Goal: Task Accomplishment & Management: Complete application form

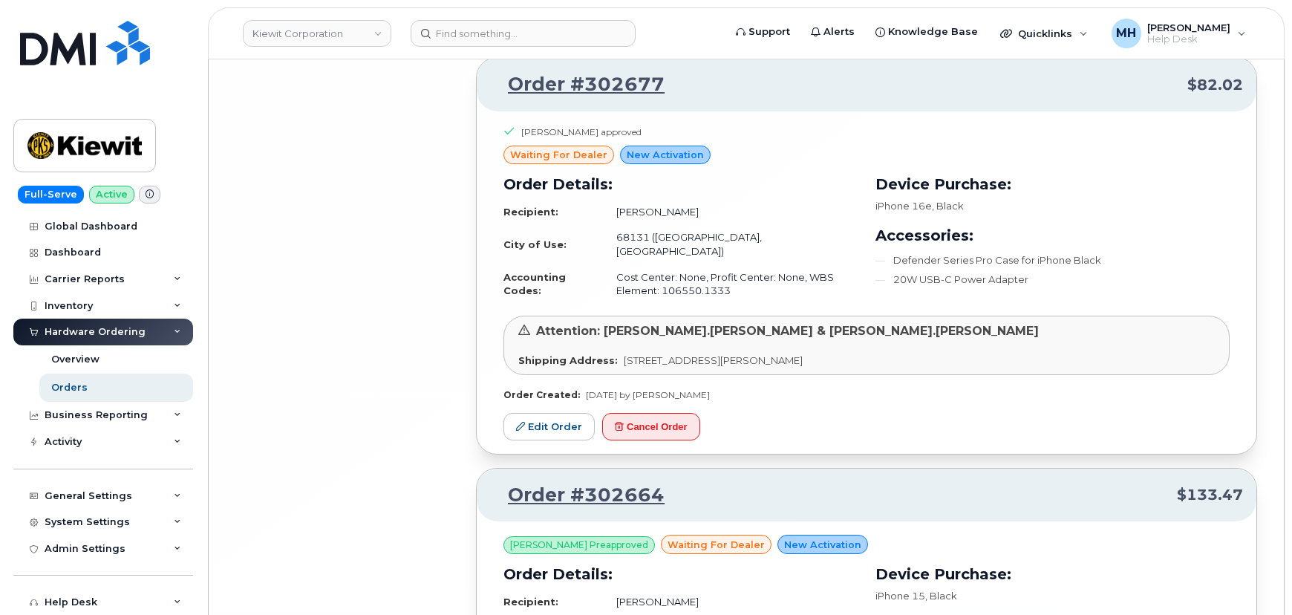
scroll to position [18876, 0]
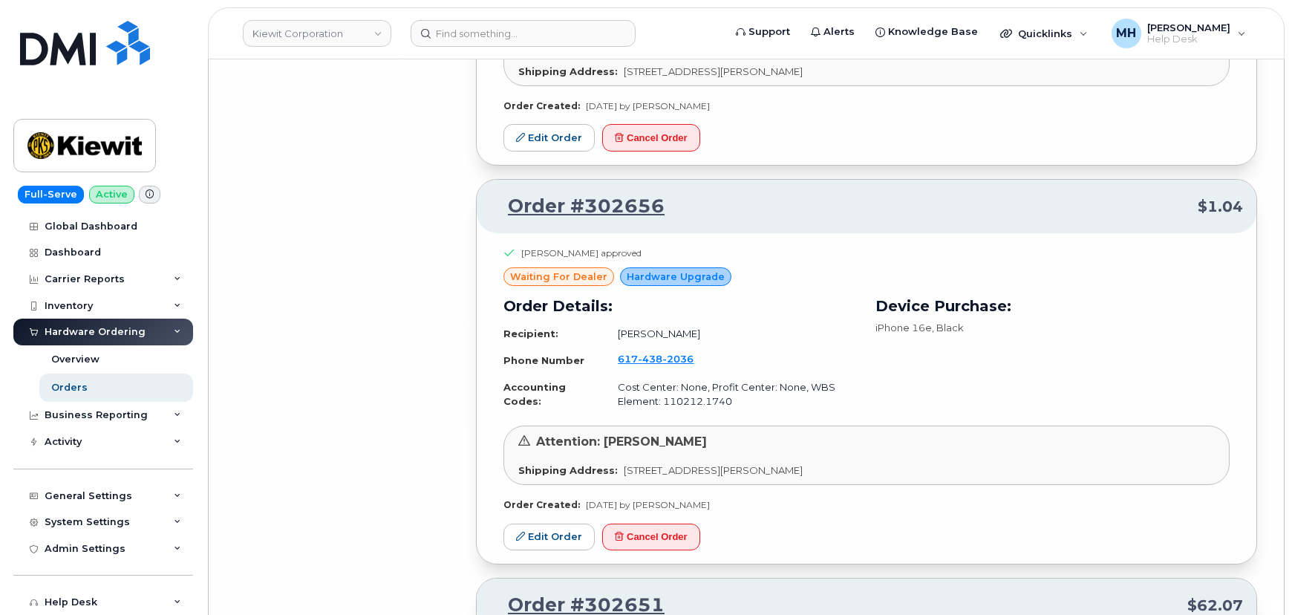
scroll to position [22197, 0]
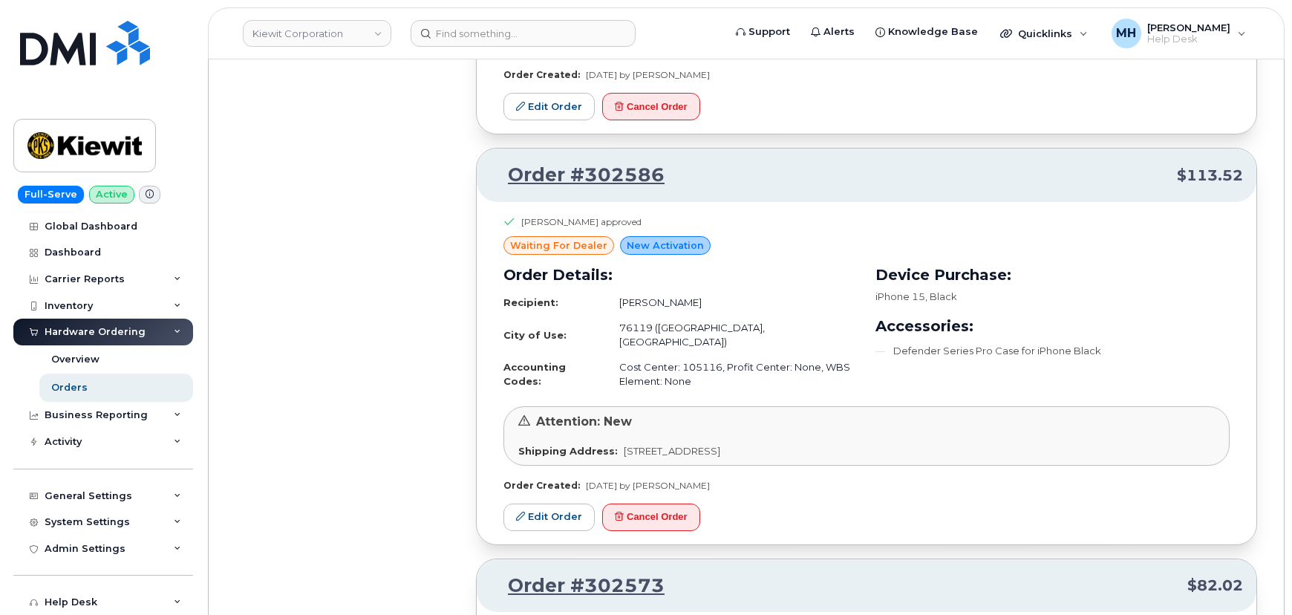
scroll to position [25402, 0]
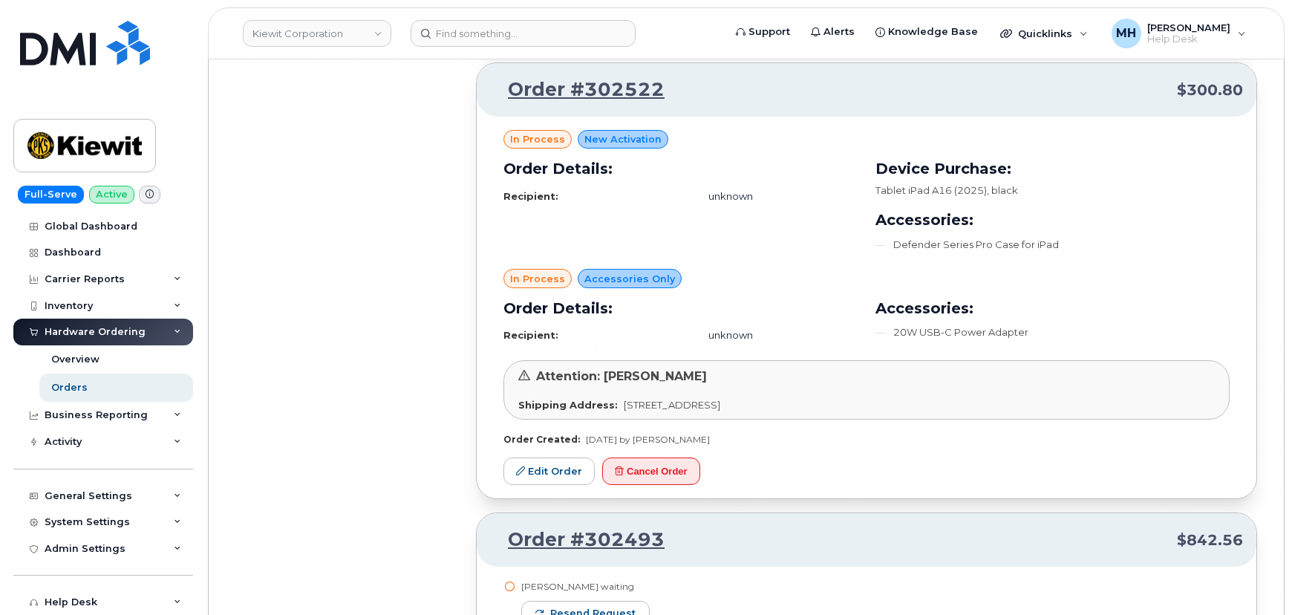
scroll to position [28869, 0]
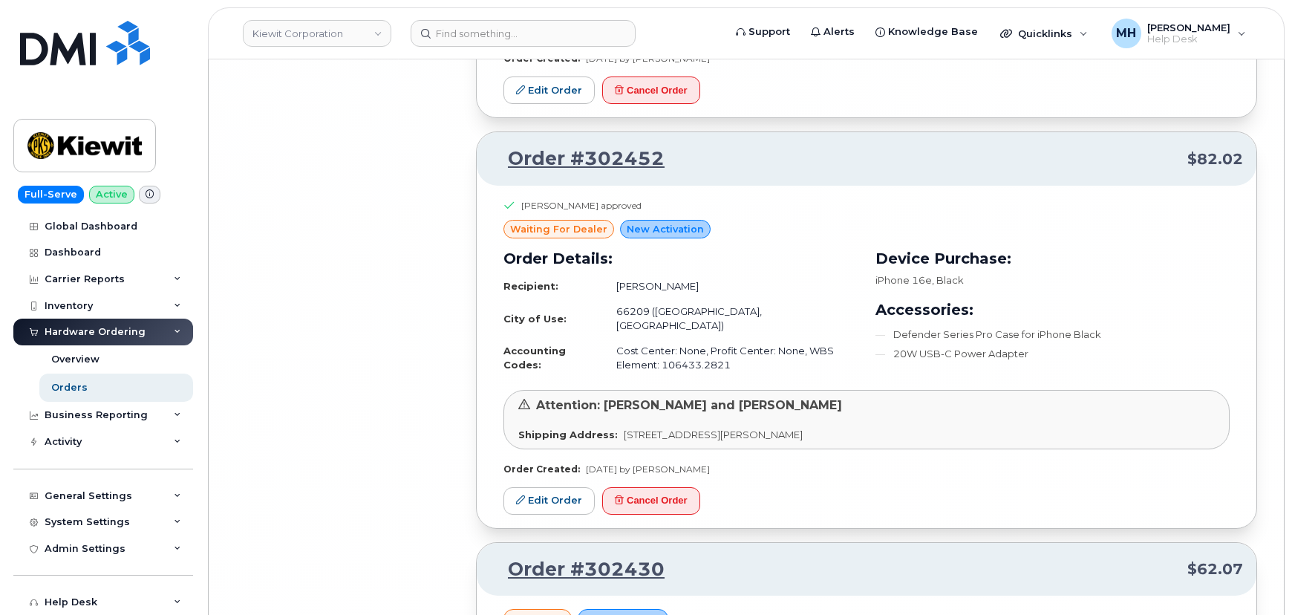
scroll to position [31935, 0]
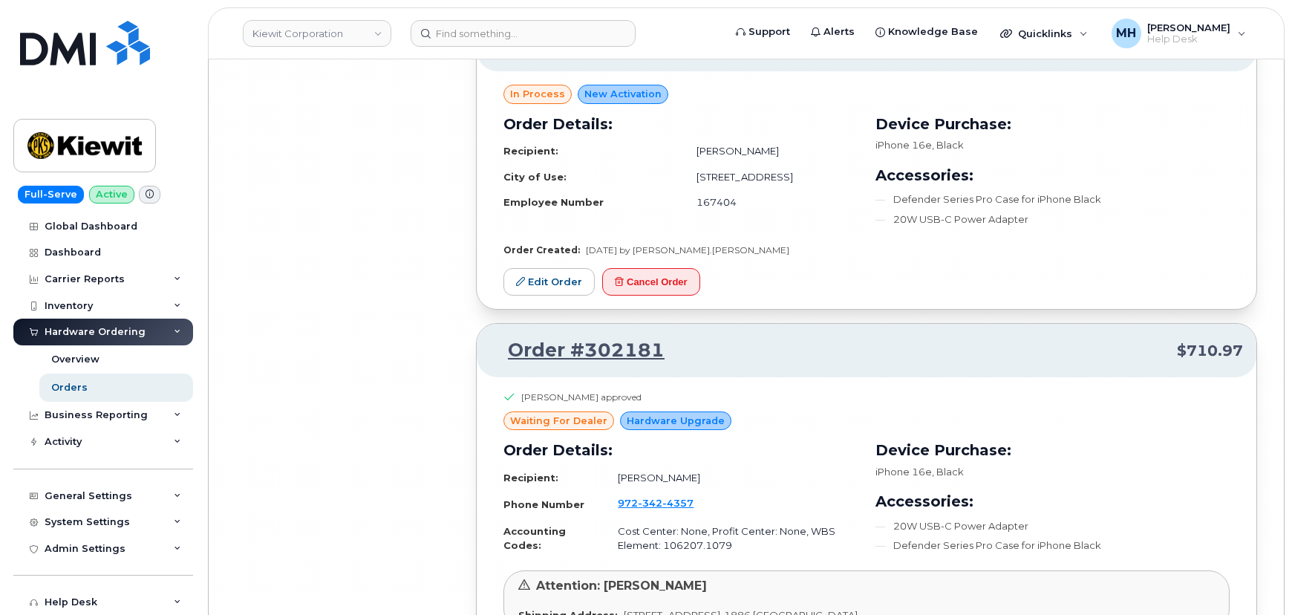
scroll to position [35394, 0]
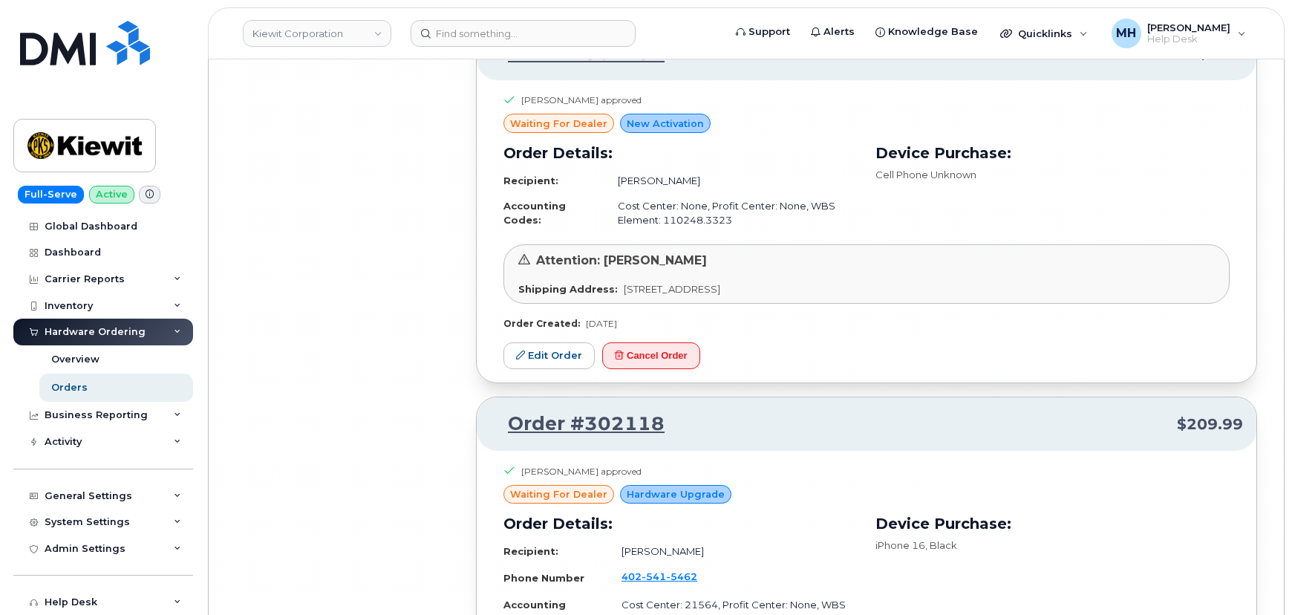
scroll to position [38574, 0]
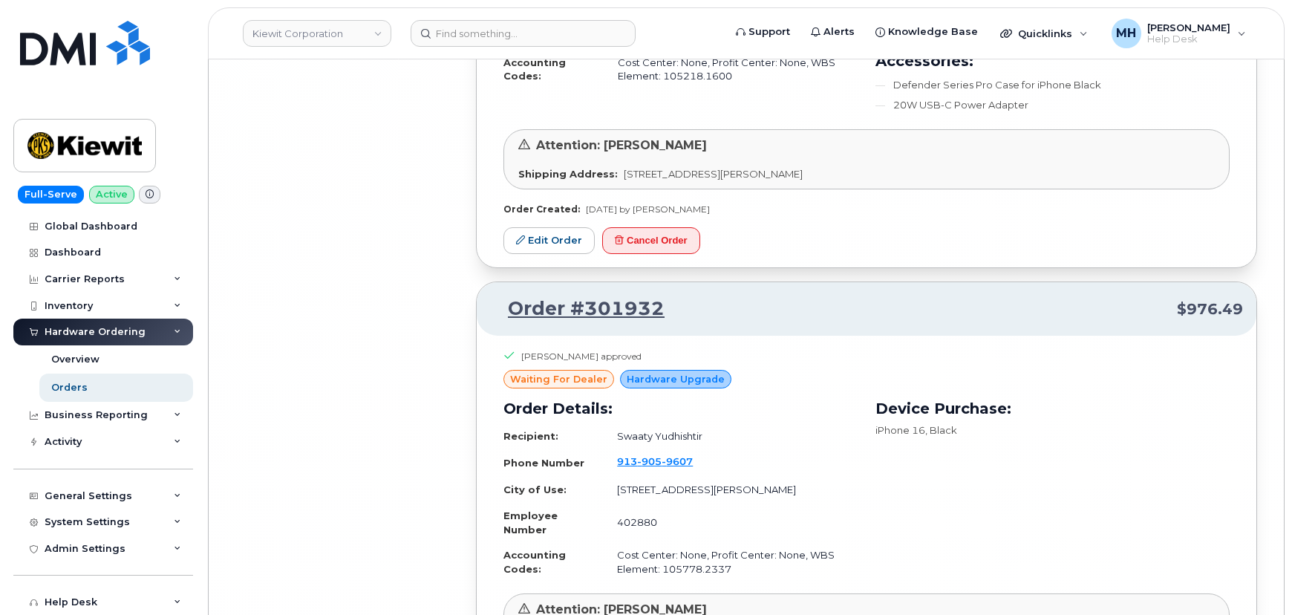
scroll to position [41798, 0]
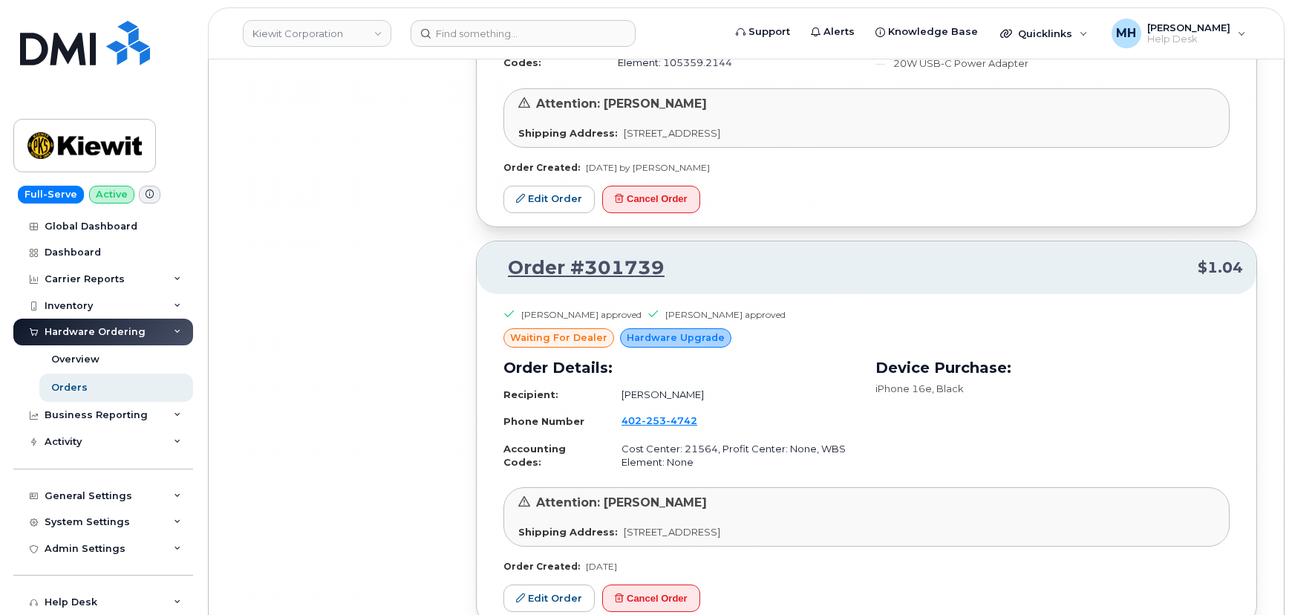
scroll to position [45121, 0]
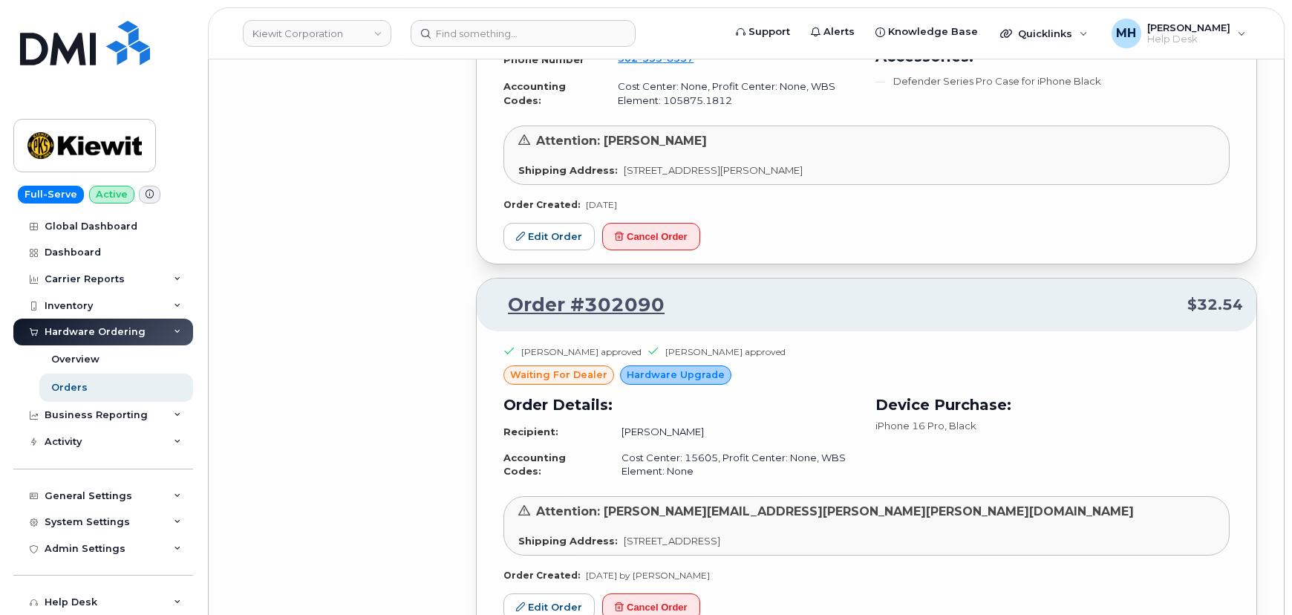
scroll to position [40805, 0]
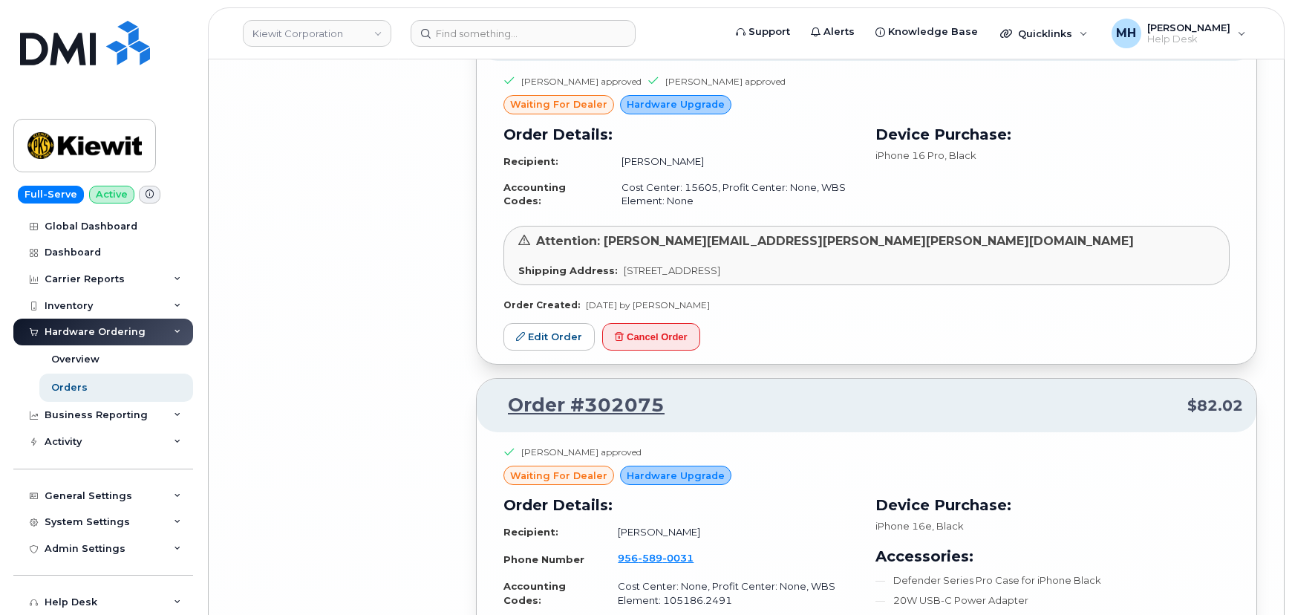
drag, startPoint x: 623, startPoint y: 303, endPoint x: 630, endPoint y: 315, distance: 14.0
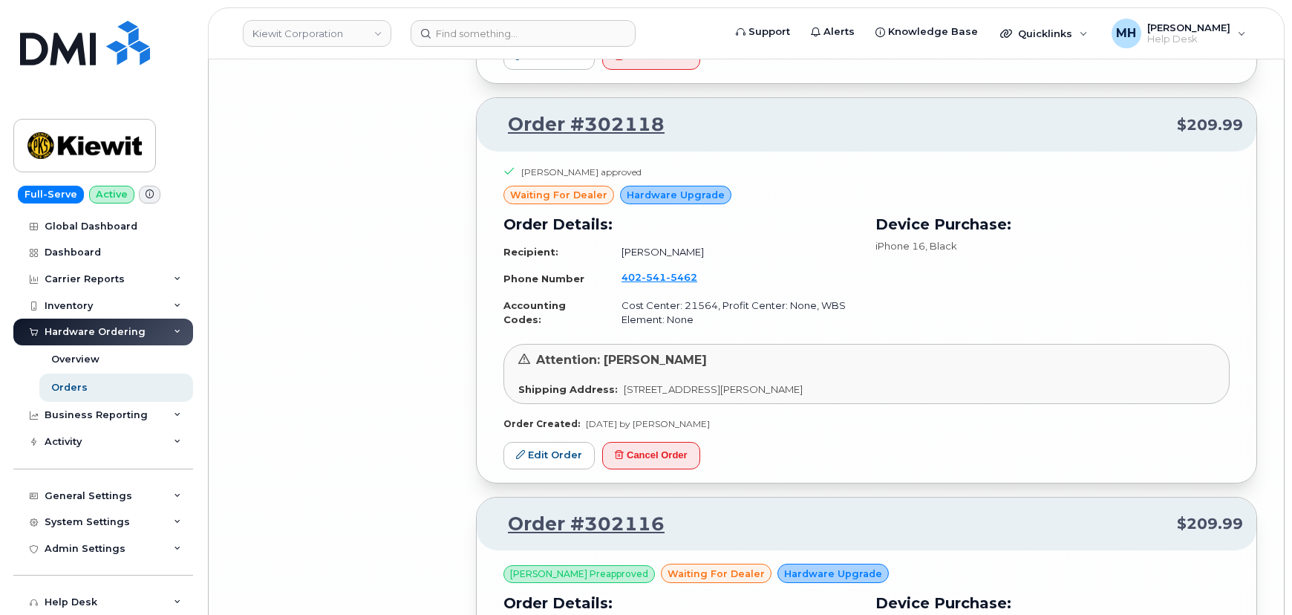
scroll to position [38847, 0]
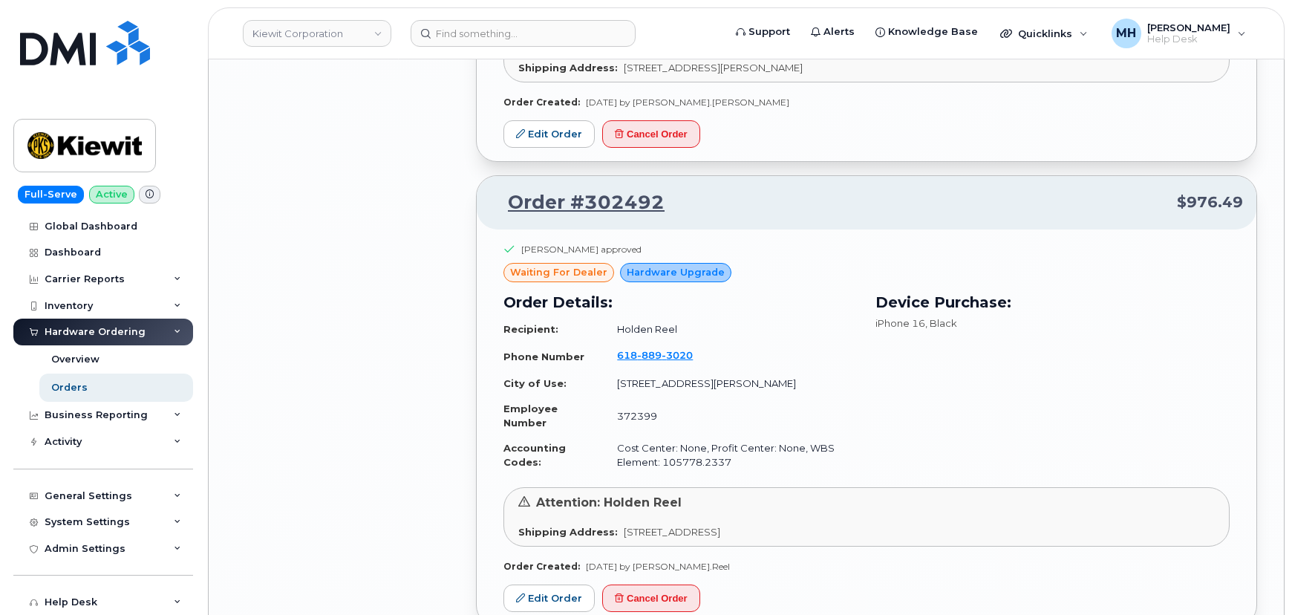
scroll to position [29530, 0]
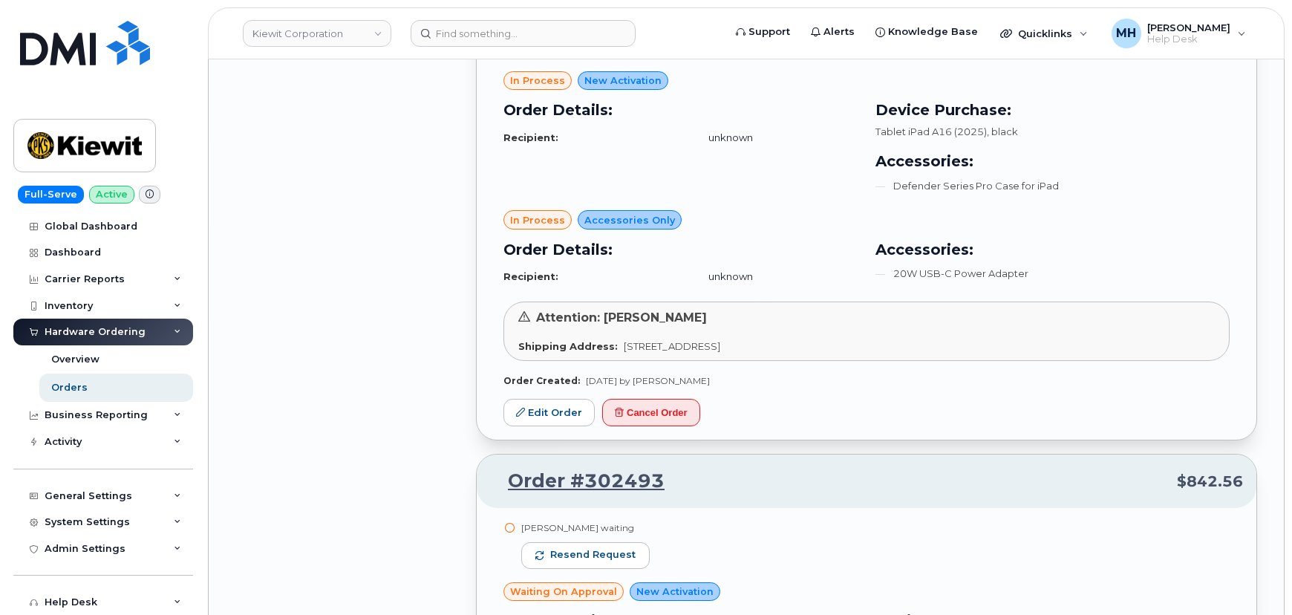
scroll to position [28585, 0]
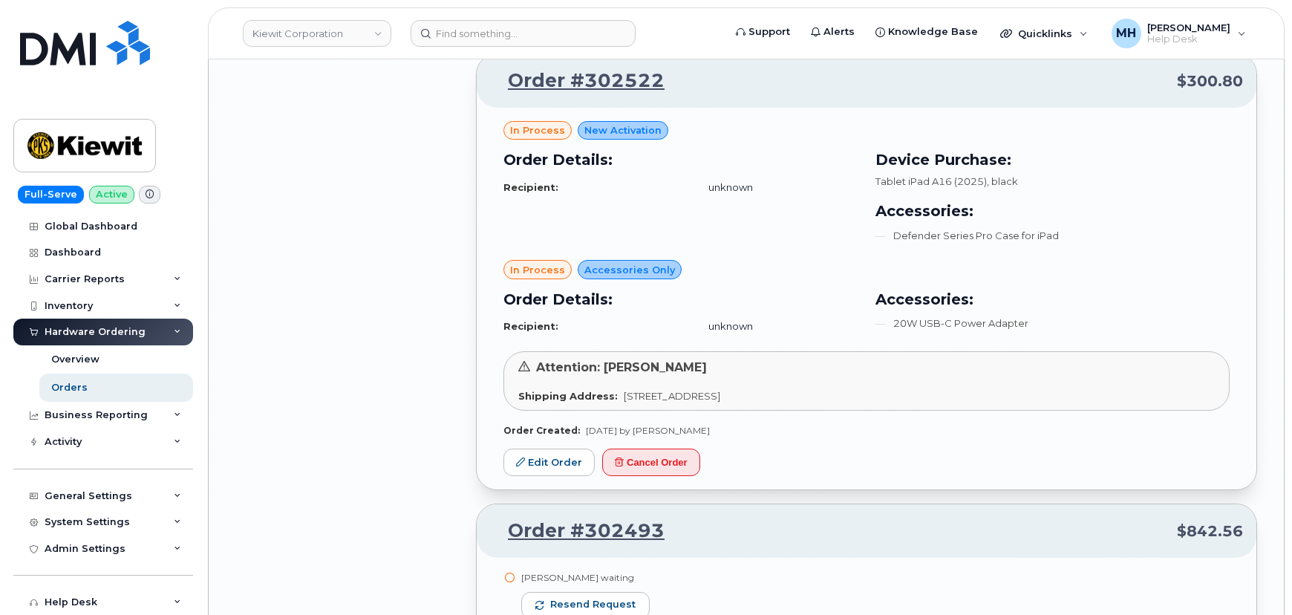
click at [610, 598] on span "Resend request" at bounding box center [592, 604] width 85 height 13
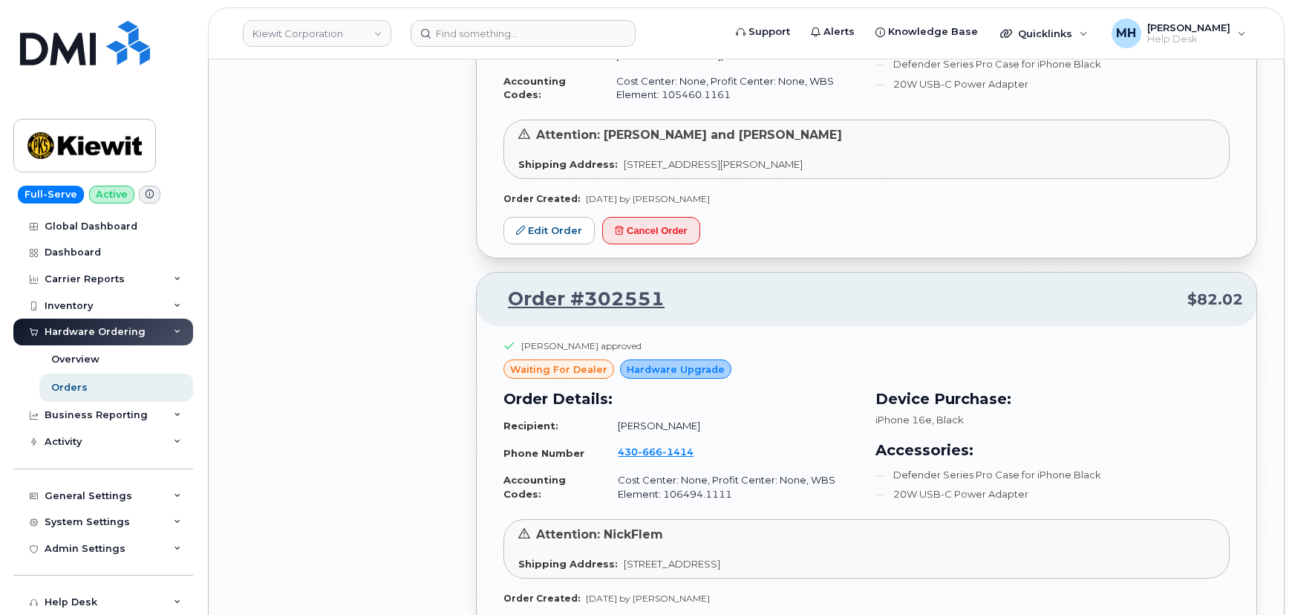
scroll to position [25884, 0]
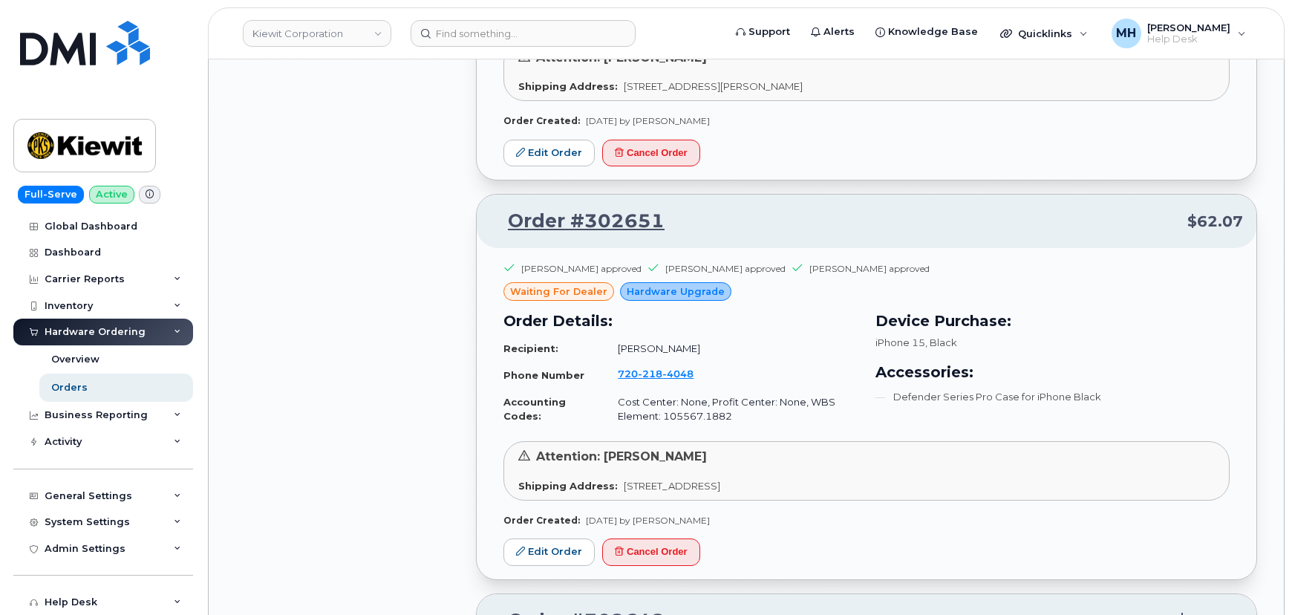
drag, startPoint x: 591, startPoint y: 300, endPoint x: 584, endPoint y: 310, distance: 12.2
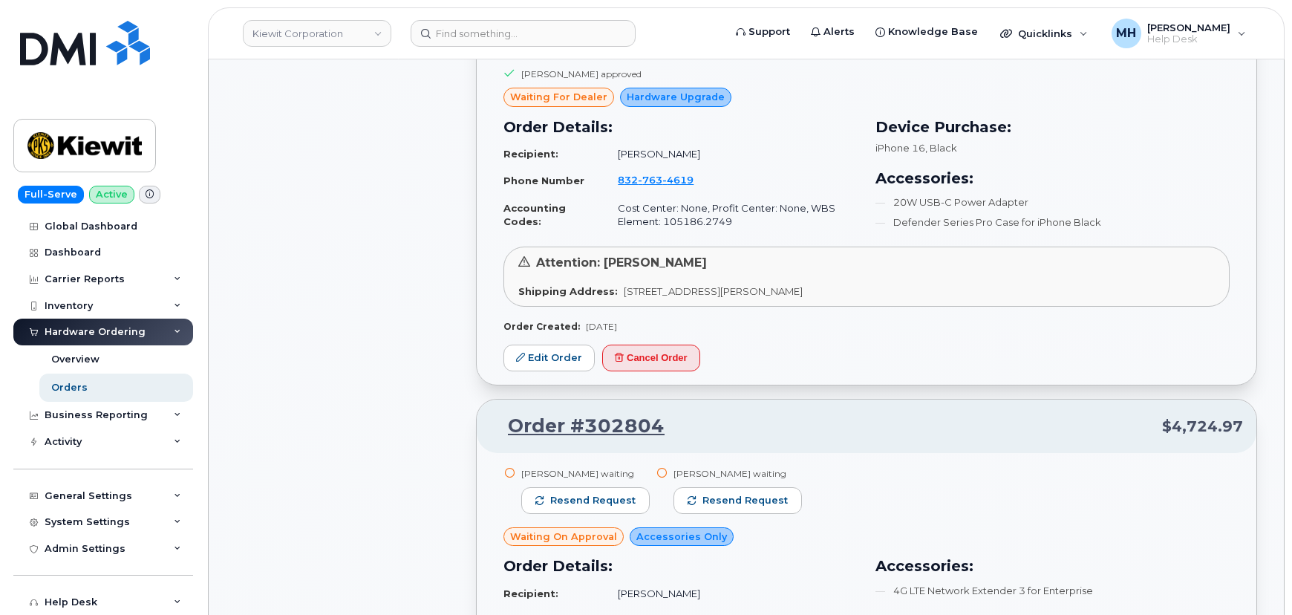
scroll to position [9614, 0]
click at [620, 495] on span "Resend request" at bounding box center [592, 501] width 85 height 13
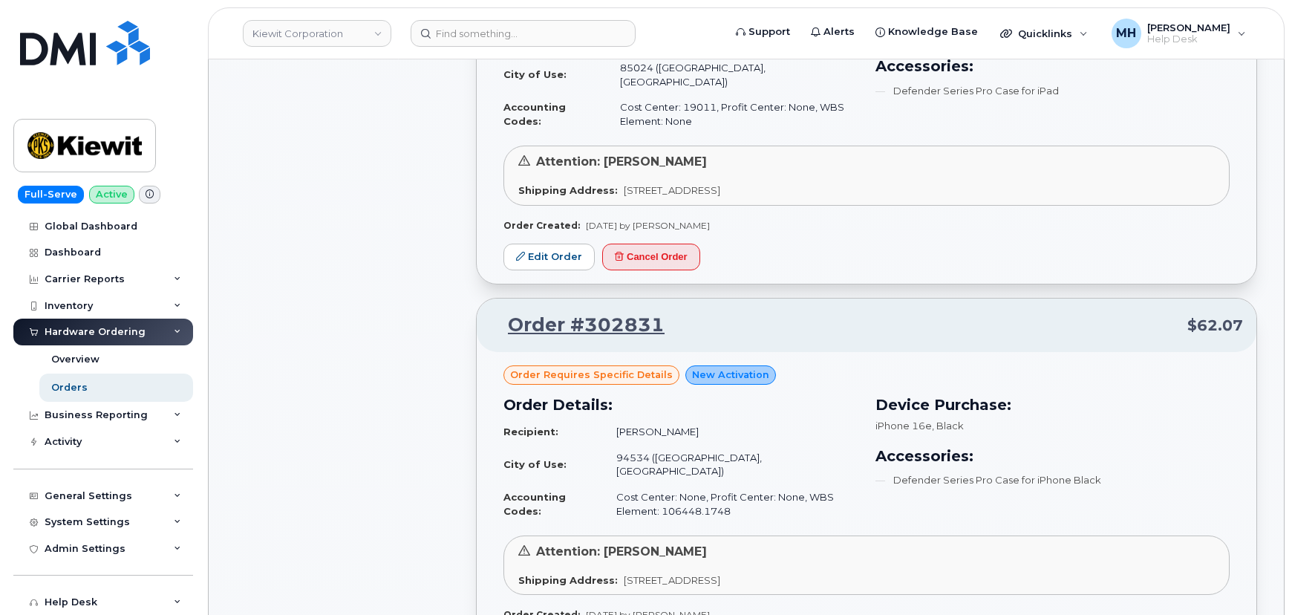
scroll to position [6981, 0]
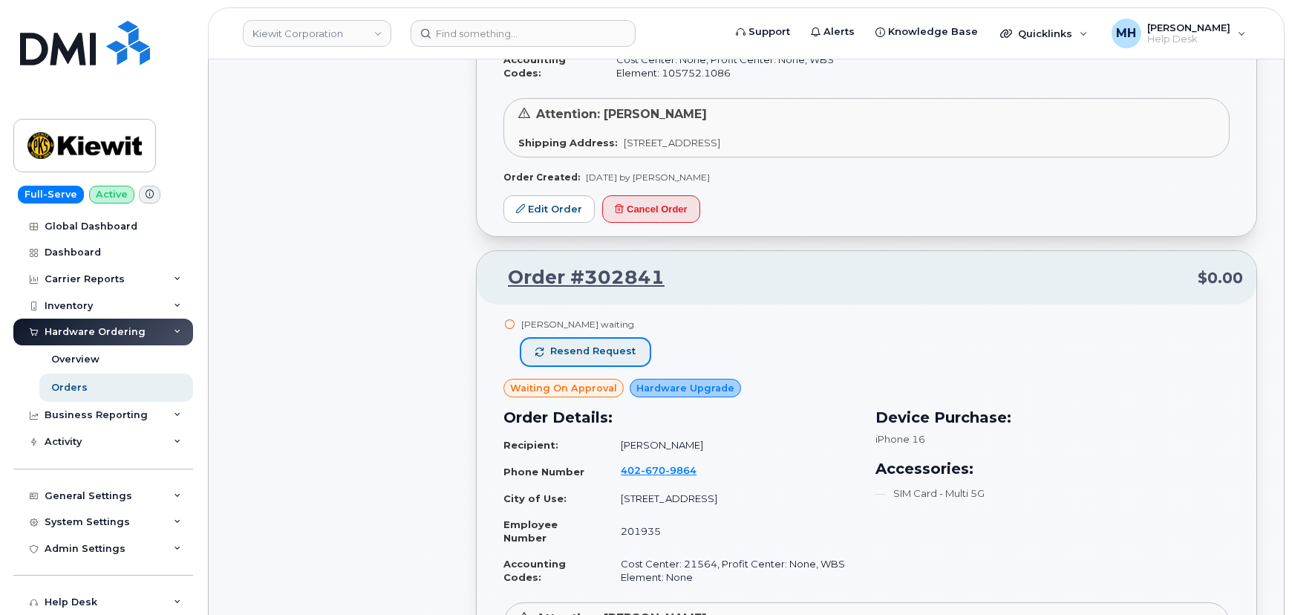
click at [605, 339] on button "Resend request" at bounding box center [585, 352] width 128 height 27
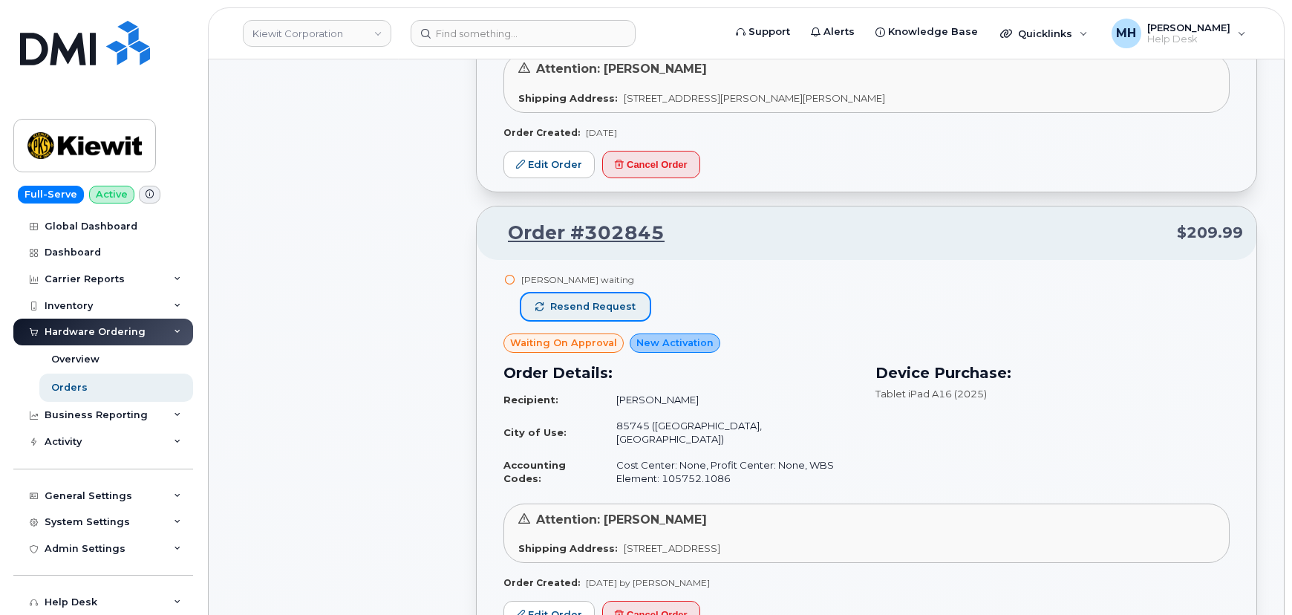
click at [605, 300] on span "Resend request" at bounding box center [592, 306] width 85 height 13
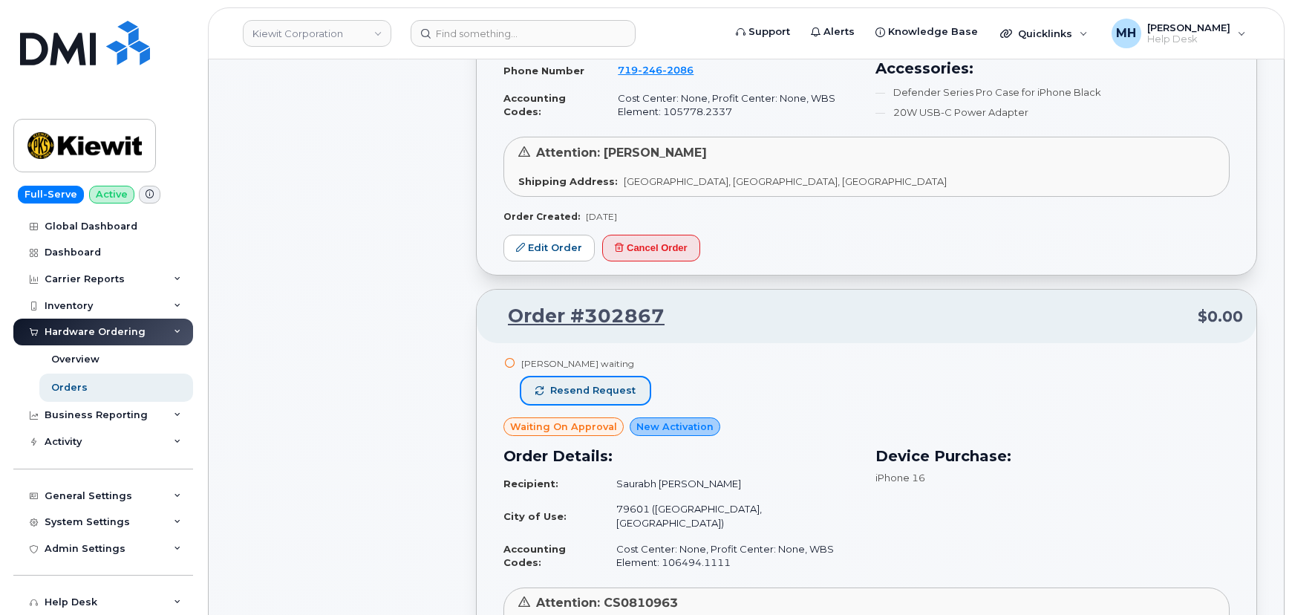
click at [610, 377] on button "Resend request" at bounding box center [585, 390] width 128 height 27
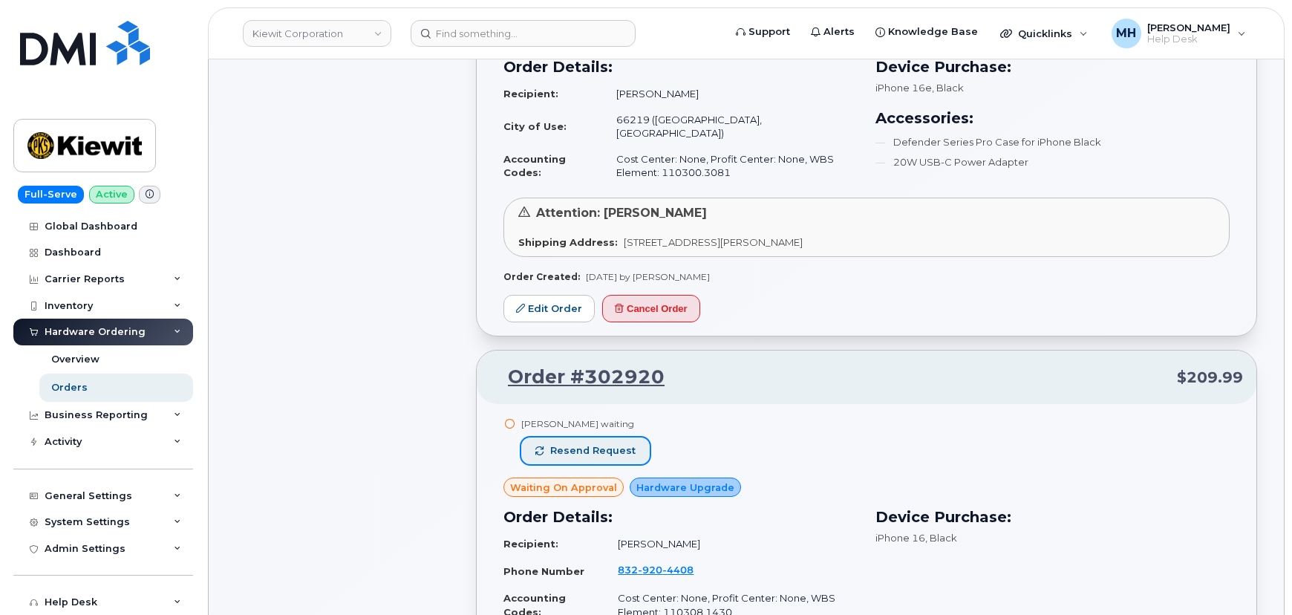
click at [622, 437] on button "Resend request" at bounding box center [585, 450] width 128 height 27
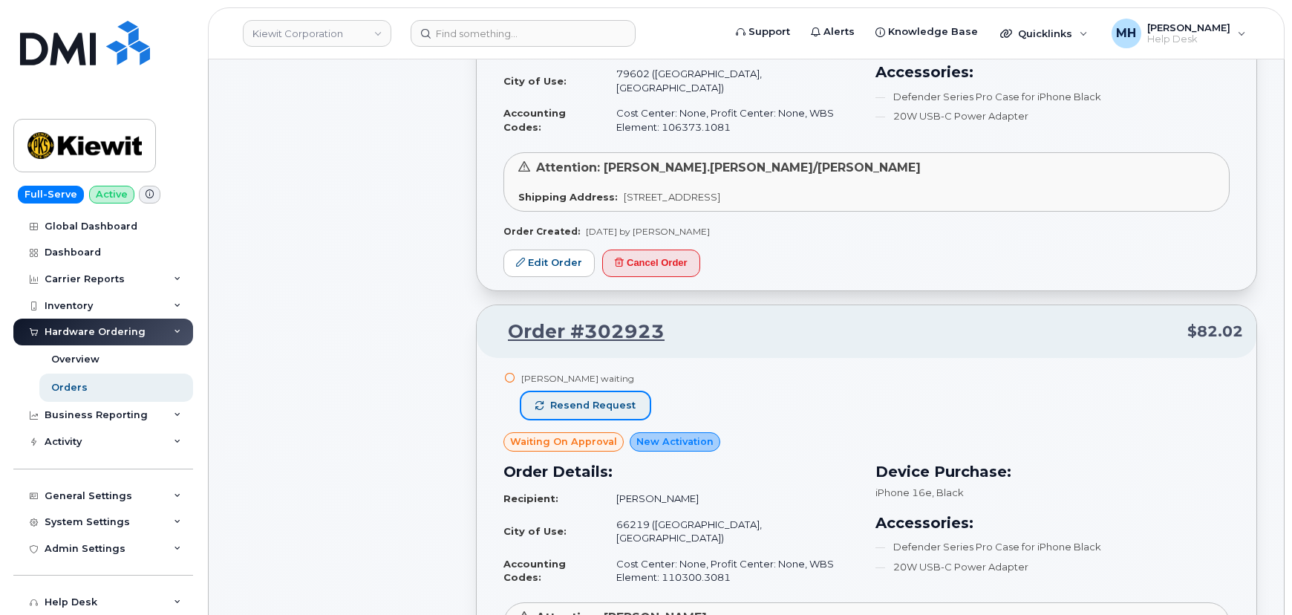
click at [618, 399] on span "Resend request" at bounding box center [592, 405] width 85 height 13
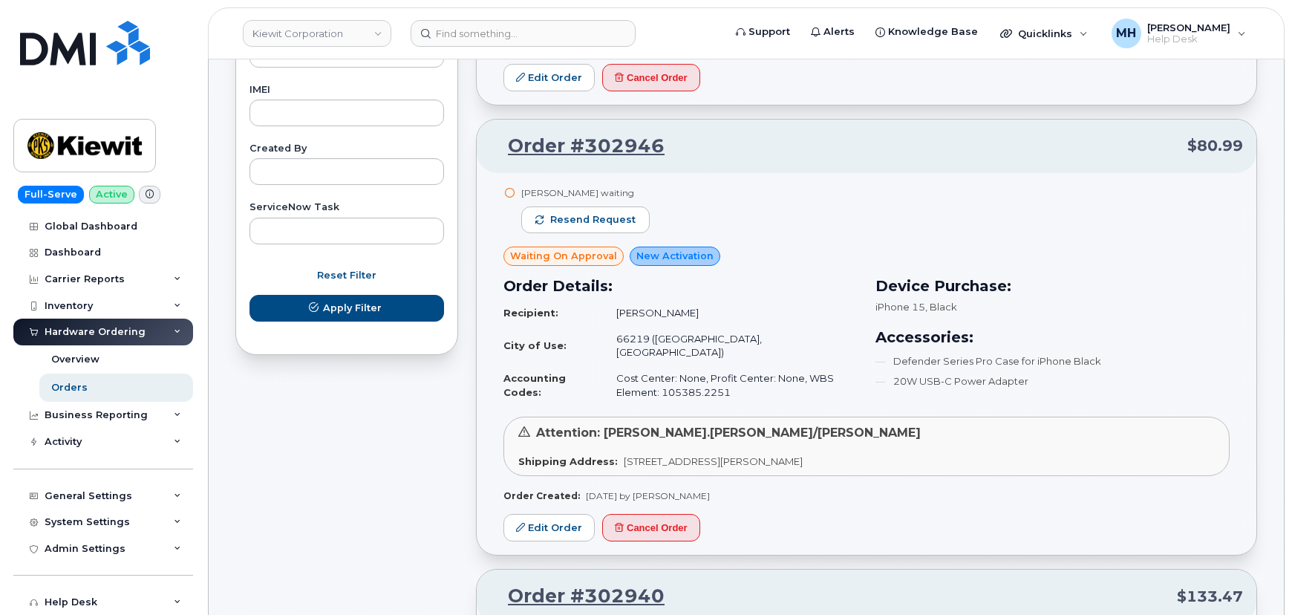
scroll to position [635, 0]
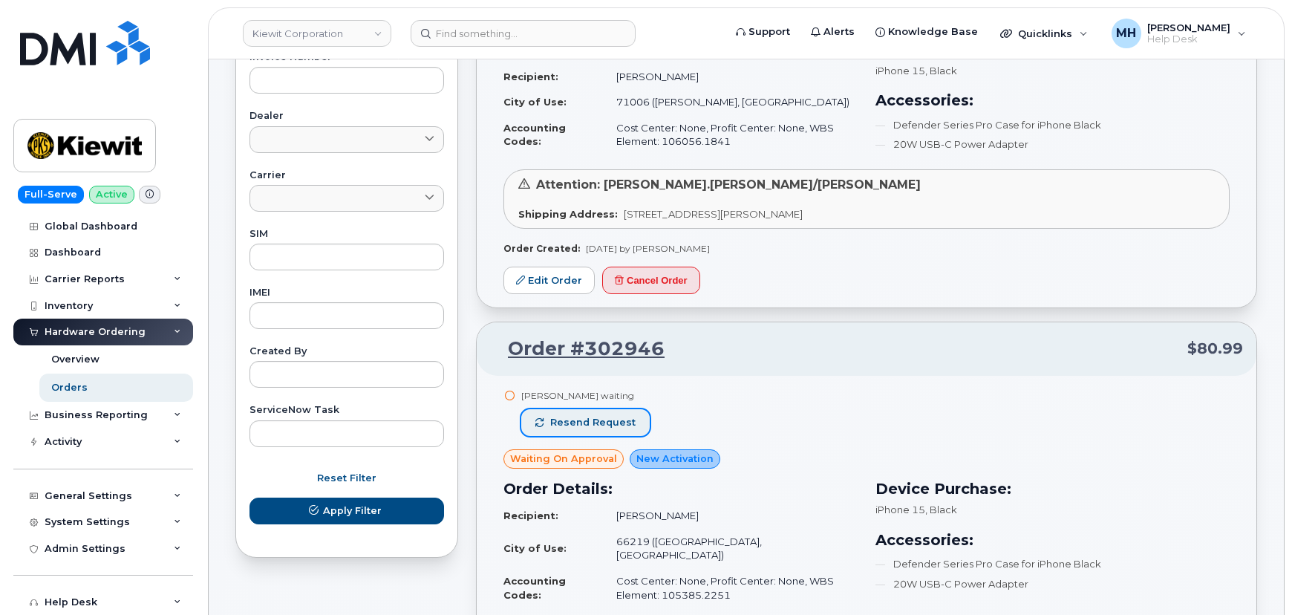
click at [621, 418] on span "Resend request" at bounding box center [592, 422] width 85 height 13
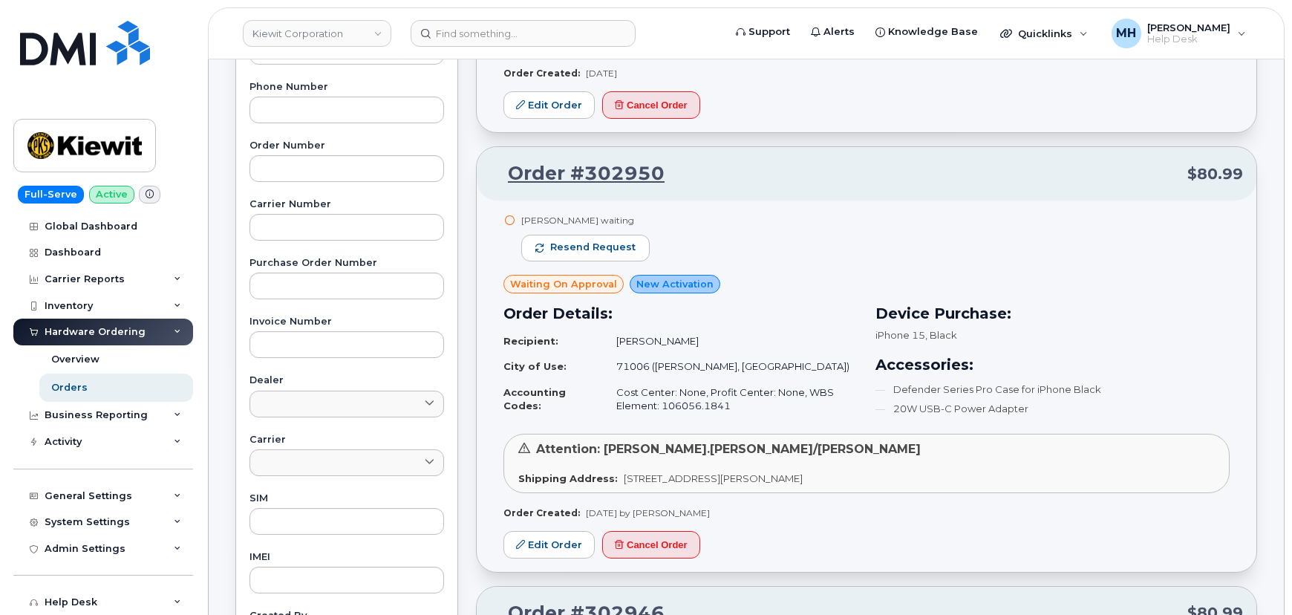
scroll to position [365, 0]
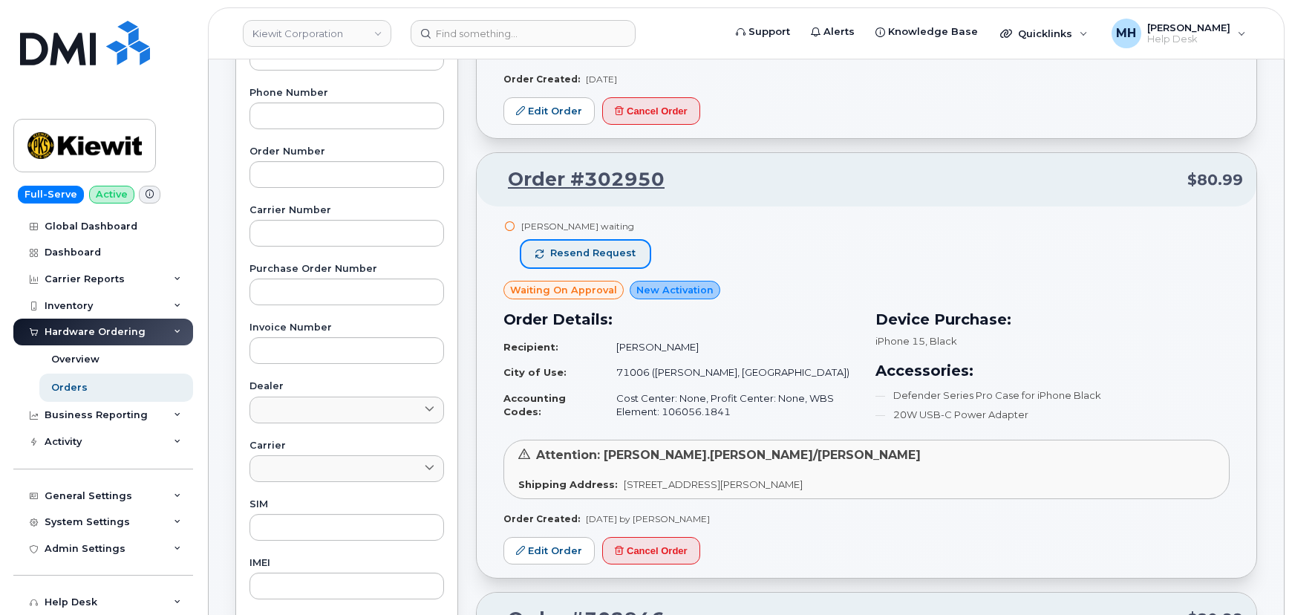
click at [619, 255] on span "Resend request" at bounding box center [592, 253] width 85 height 13
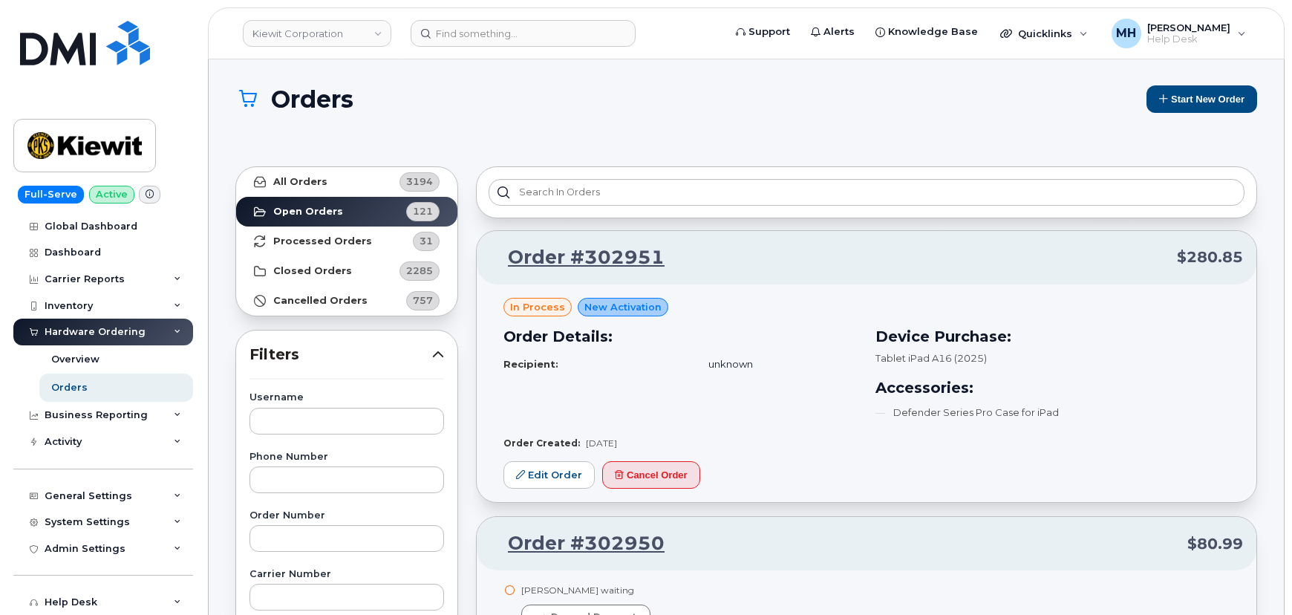
scroll to position [0, 0]
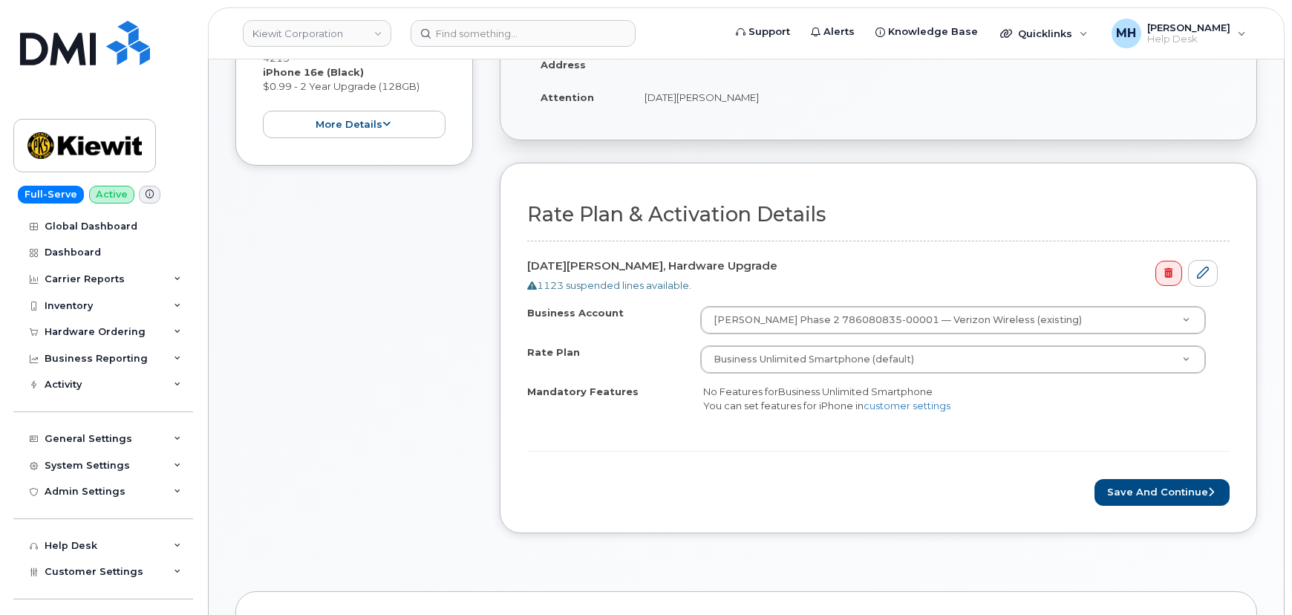
scroll to position [405, 0]
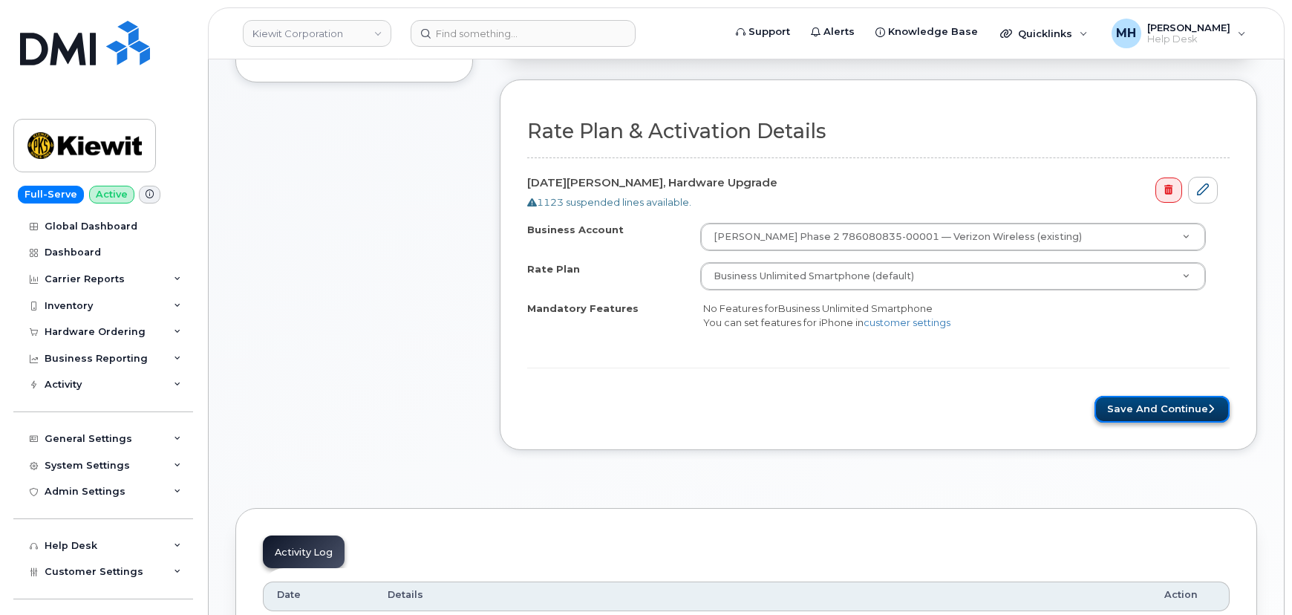
click at [1137, 412] on button "Save and Continue" at bounding box center [1162, 409] width 135 height 27
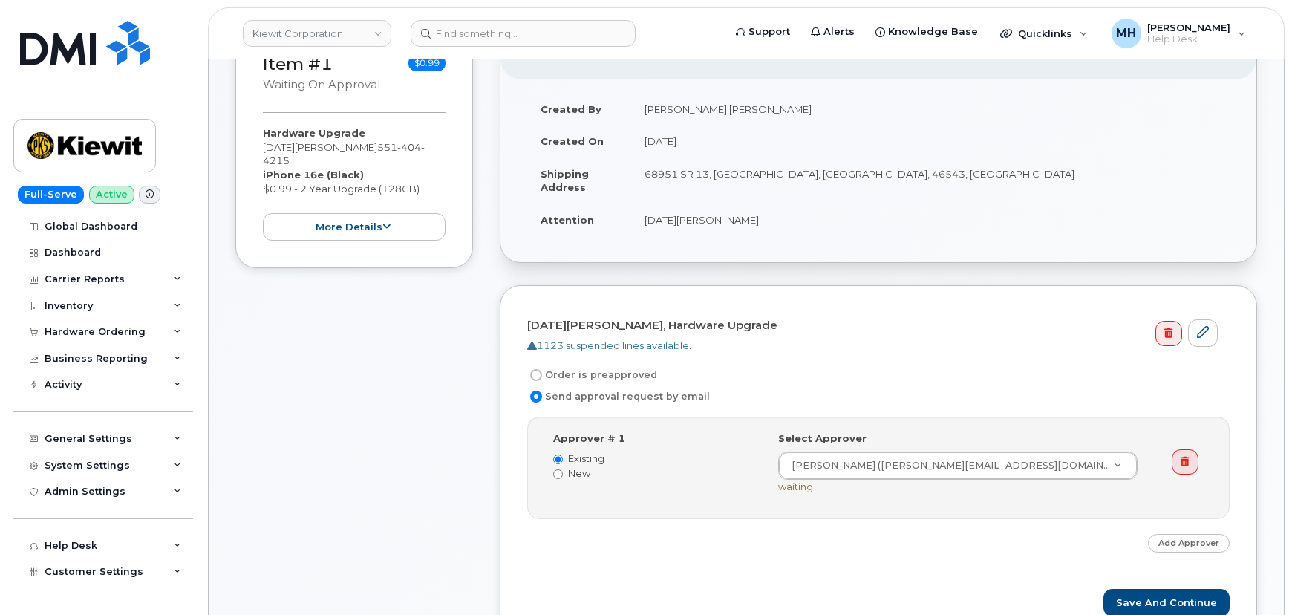
scroll to position [202, 0]
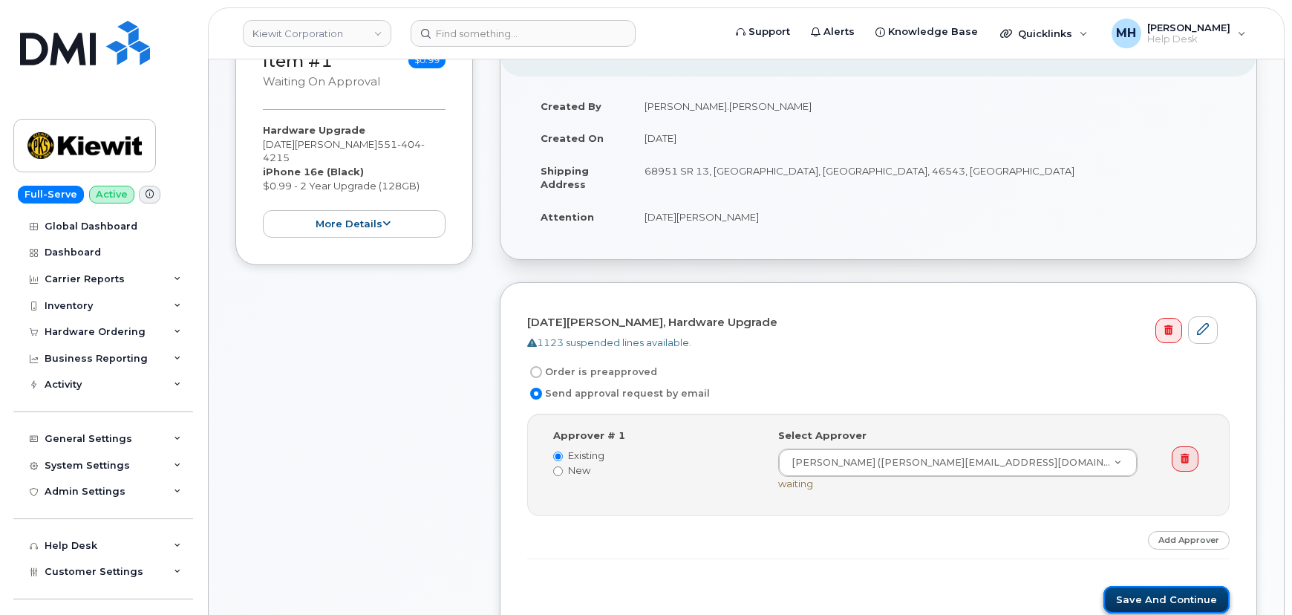
click at [1175, 588] on button "Save and Continue" at bounding box center [1167, 599] width 126 height 27
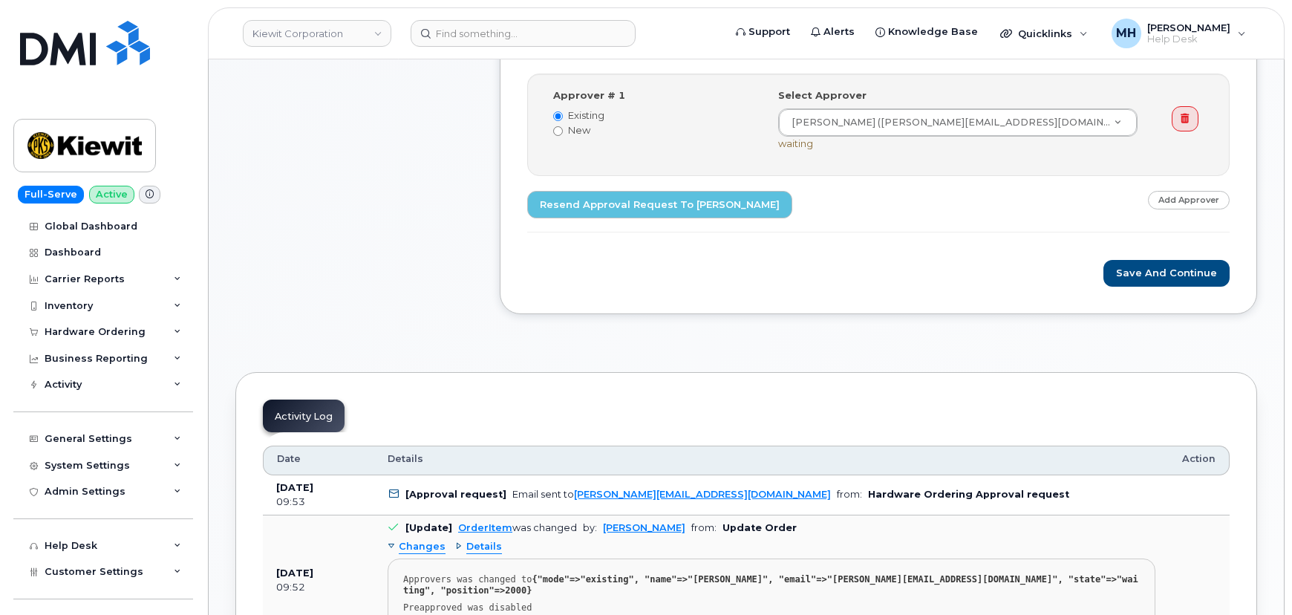
scroll to position [607, 0]
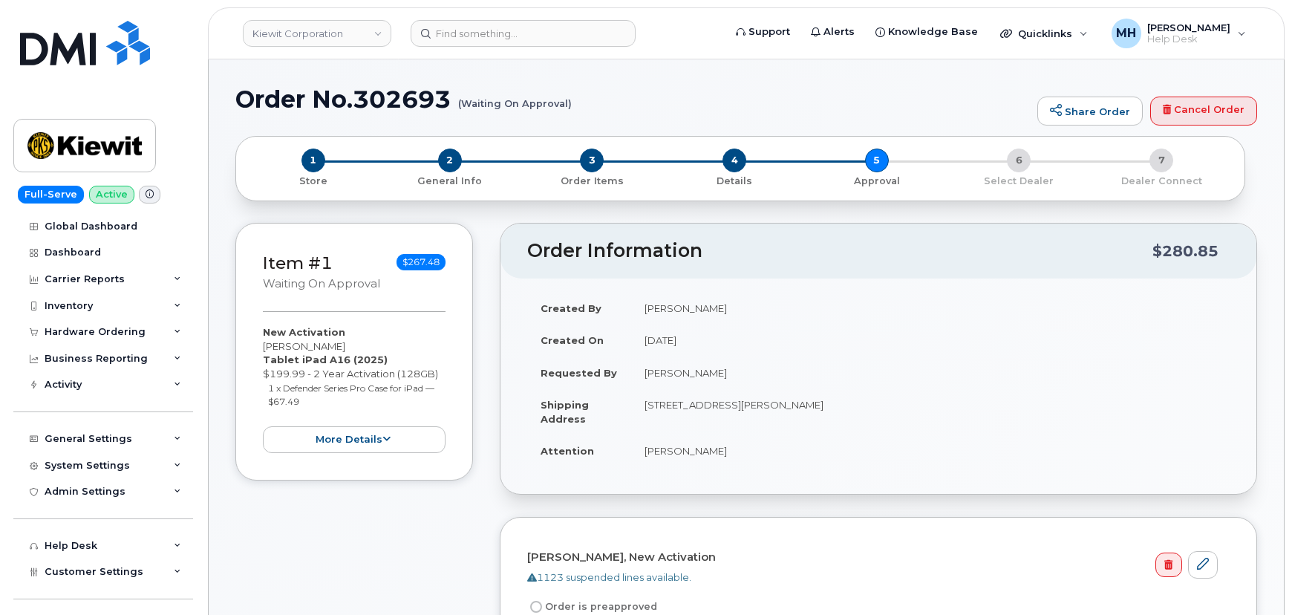
drag, startPoint x: 737, startPoint y: 449, endPoint x: 639, endPoint y: 448, distance: 98.0
click at [639, 448] on td "TIMOTHY CURRAN" at bounding box center [930, 450] width 599 height 33
copy td "TIMOTHY CURRAN"
drag, startPoint x: 456, startPoint y: 99, endPoint x: 234, endPoint y: 98, distance: 222.0
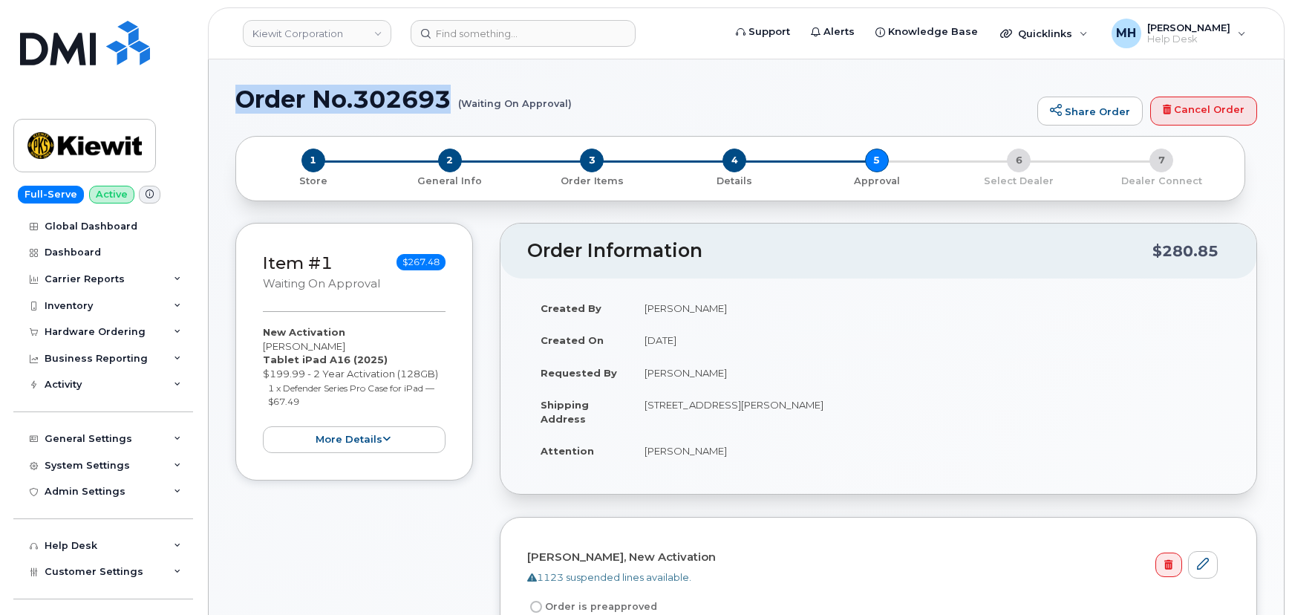
copy h1 "Order No.302693"
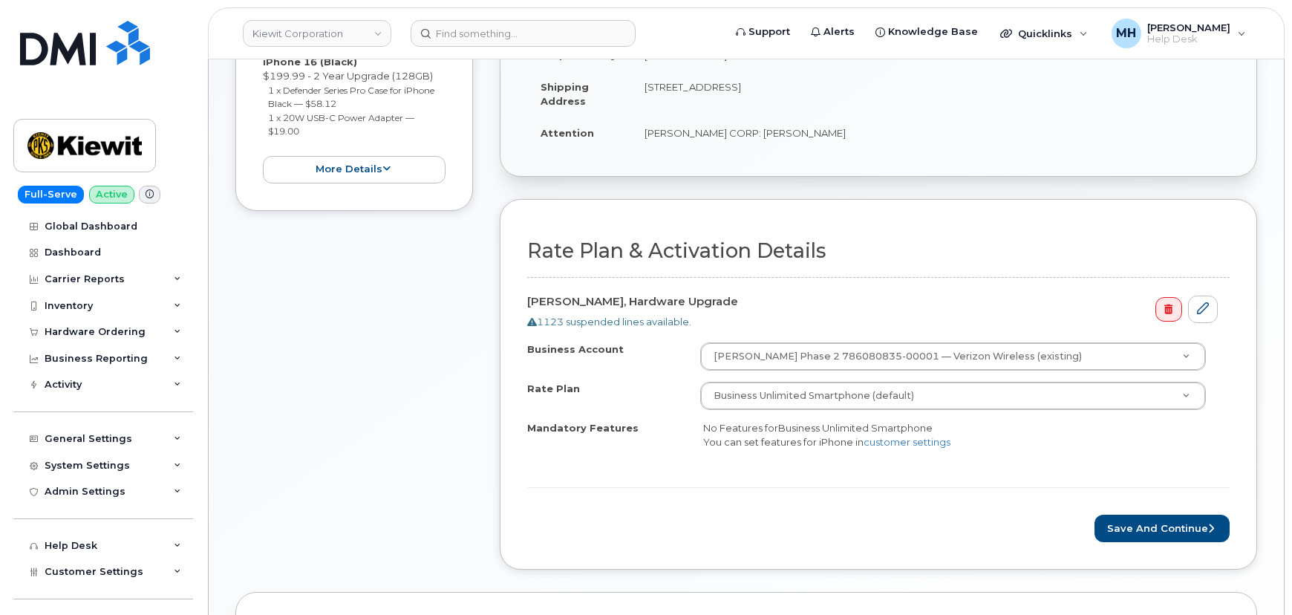
scroll to position [602, 0]
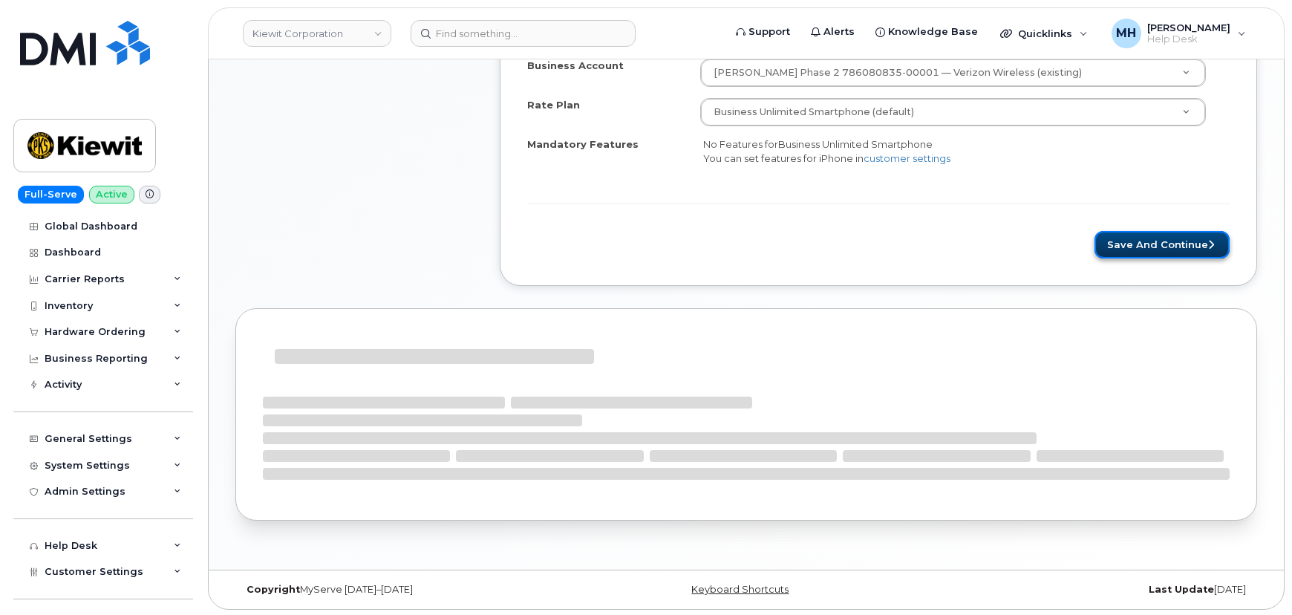
click at [1148, 246] on button "Save and Continue" at bounding box center [1162, 244] width 135 height 27
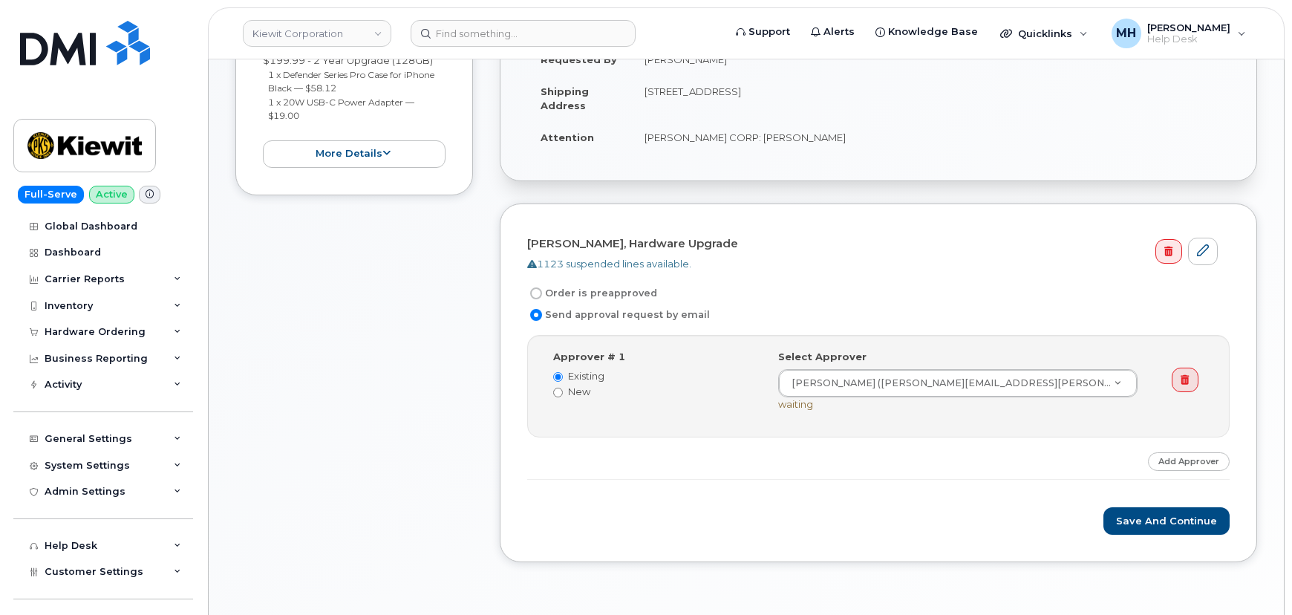
scroll to position [337, 0]
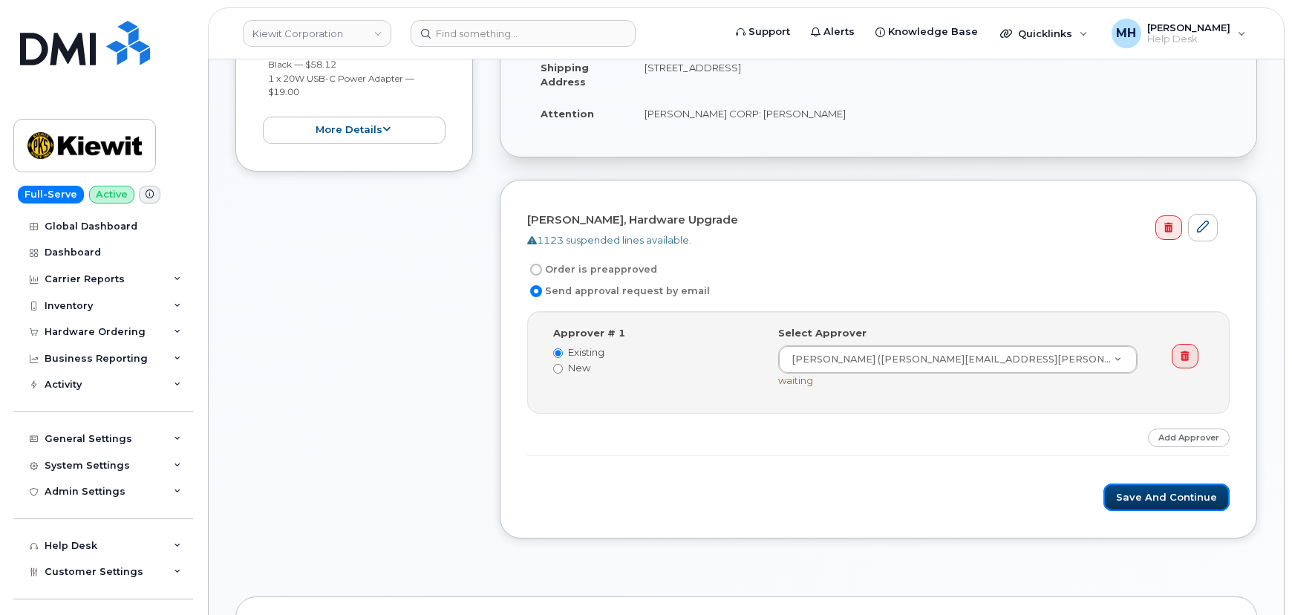
drag, startPoint x: 1169, startPoint y: 499, endPoint x: 980, endPoint y: 499, distance: 188.6
click at [1169, 499] on button "Save and Continue" at bounding box center [1167, 496] width 126 height 27
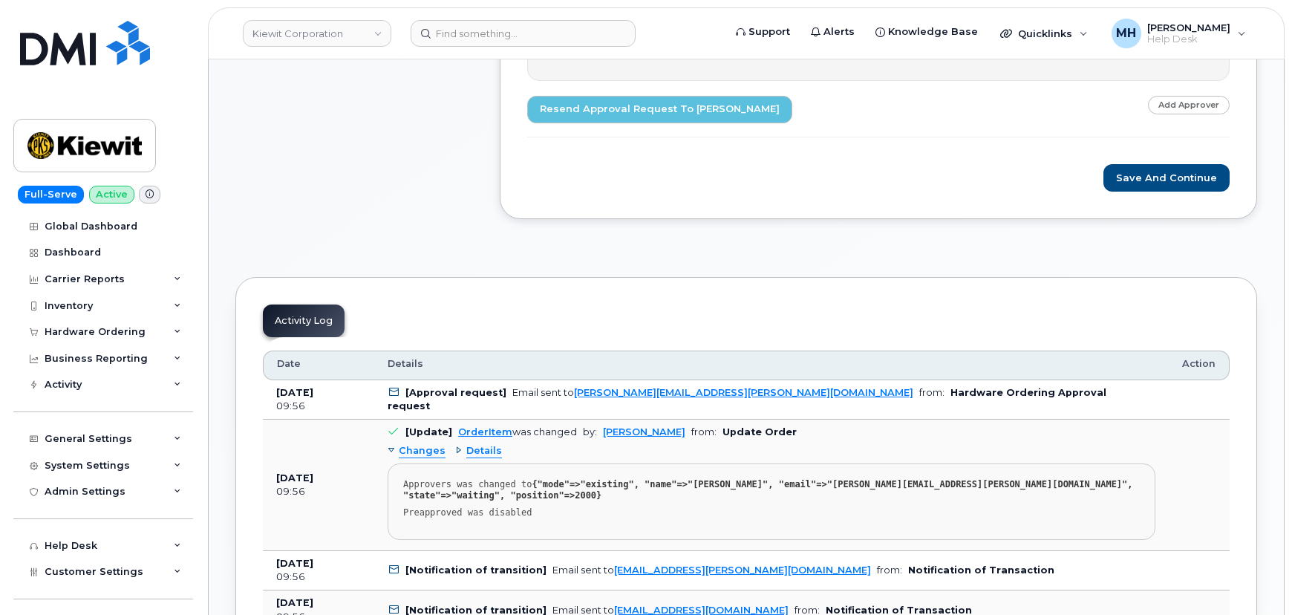
scroll to position [743, 0]
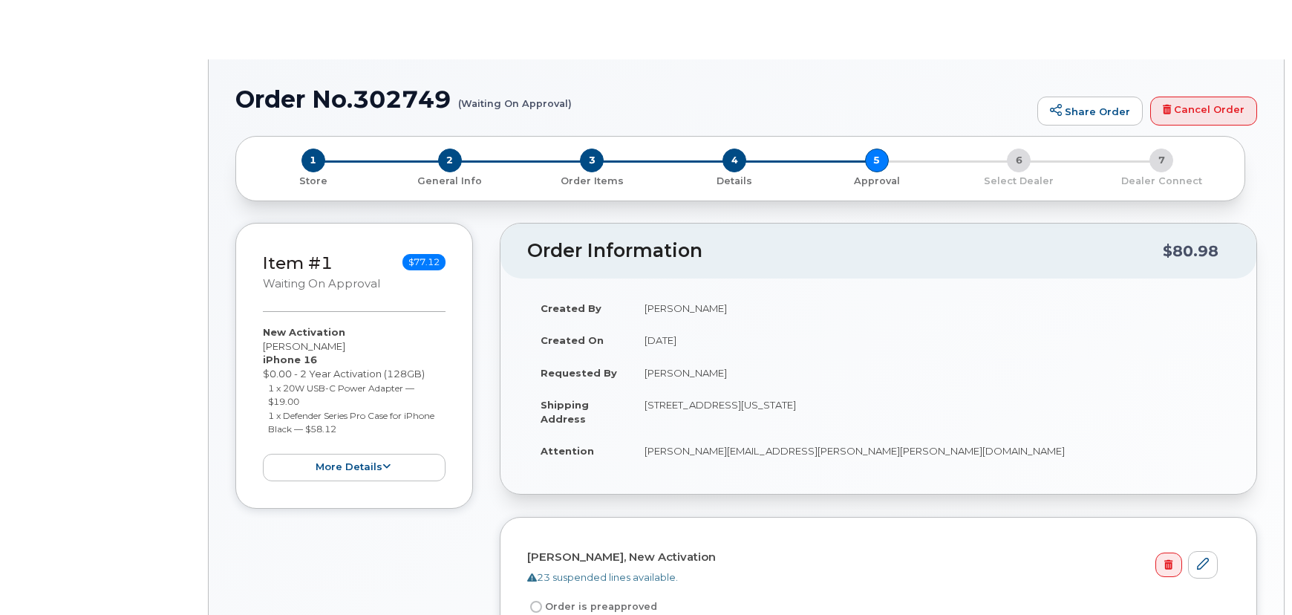
radio input "true"
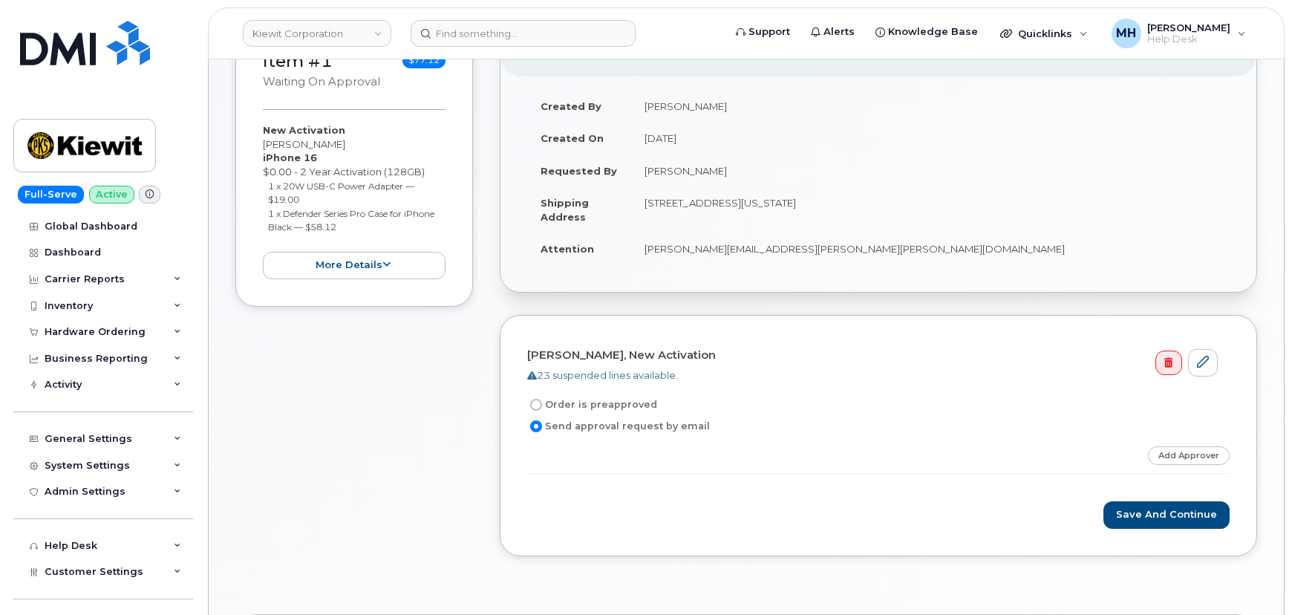
scroll to position [67, 0]
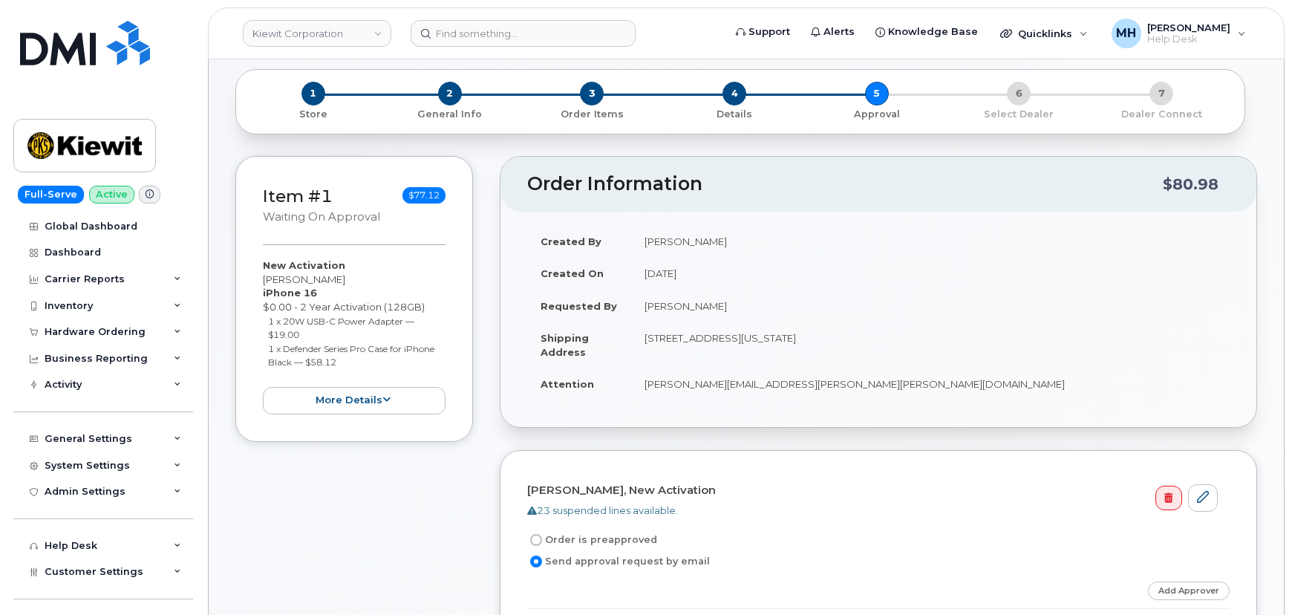
drag, startPoint x: 720, startPoint y: 304, endPoint x: 638, endPoint y: 304, distance: 82.4
click at [638, 304] on td "[PERSON_NAME]" at bounding box center [930, 306] width 599 height 33
copy td "[PERSON_NAME]"
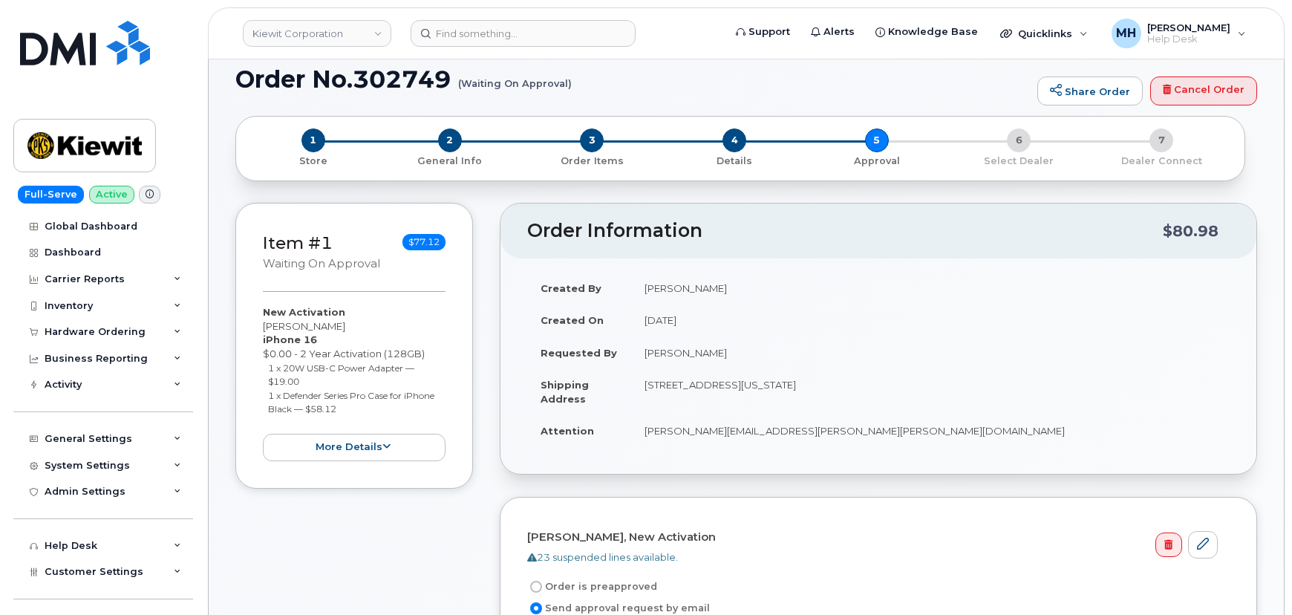
scroll to position [0, 0]
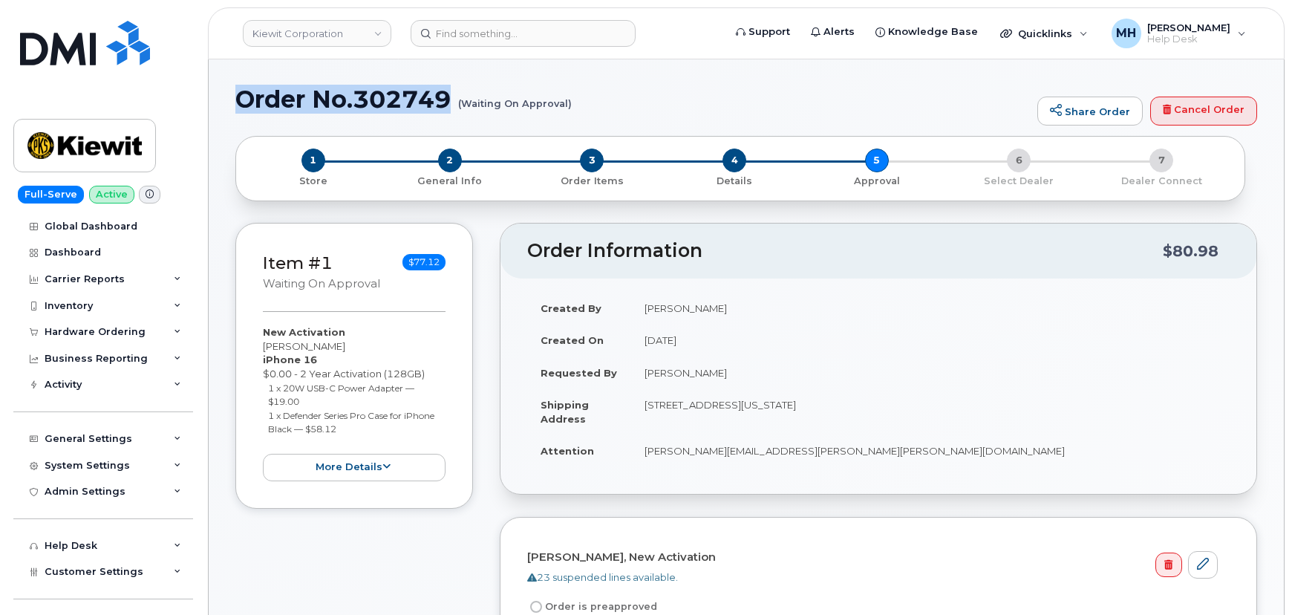
drag, startPoint x: 457, startPoint y: 92, endPoint x: 233, endPoint y: 94, distance: 224.3
copy h1 "Order No.302749"
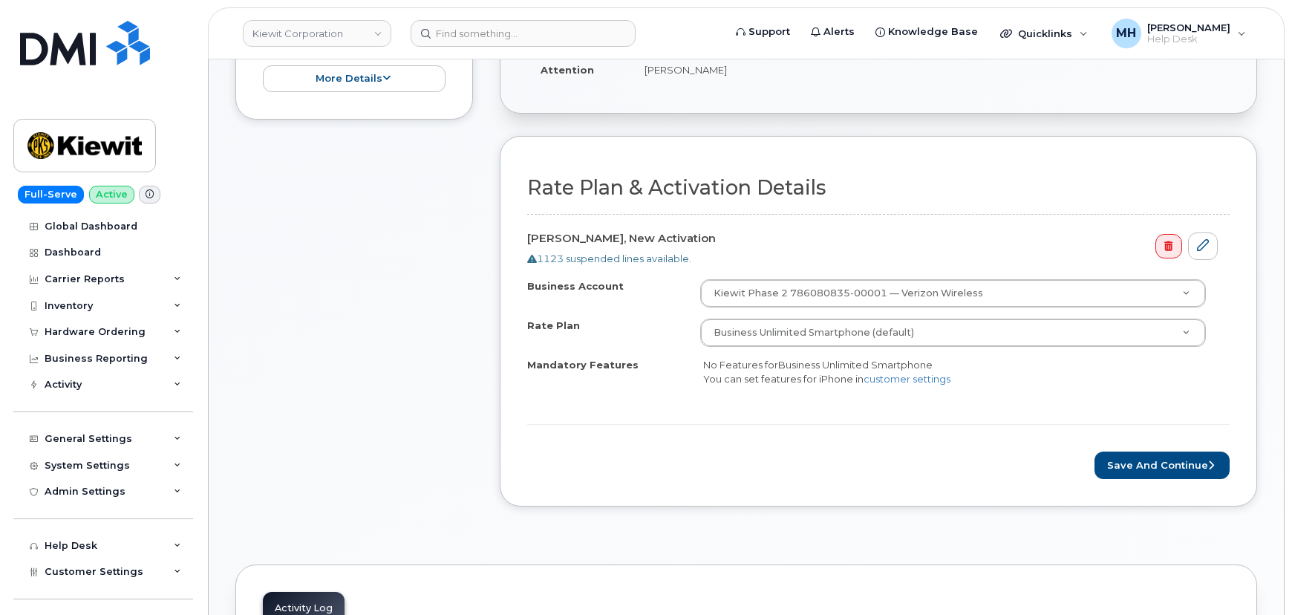
scroll to position [405, 0]
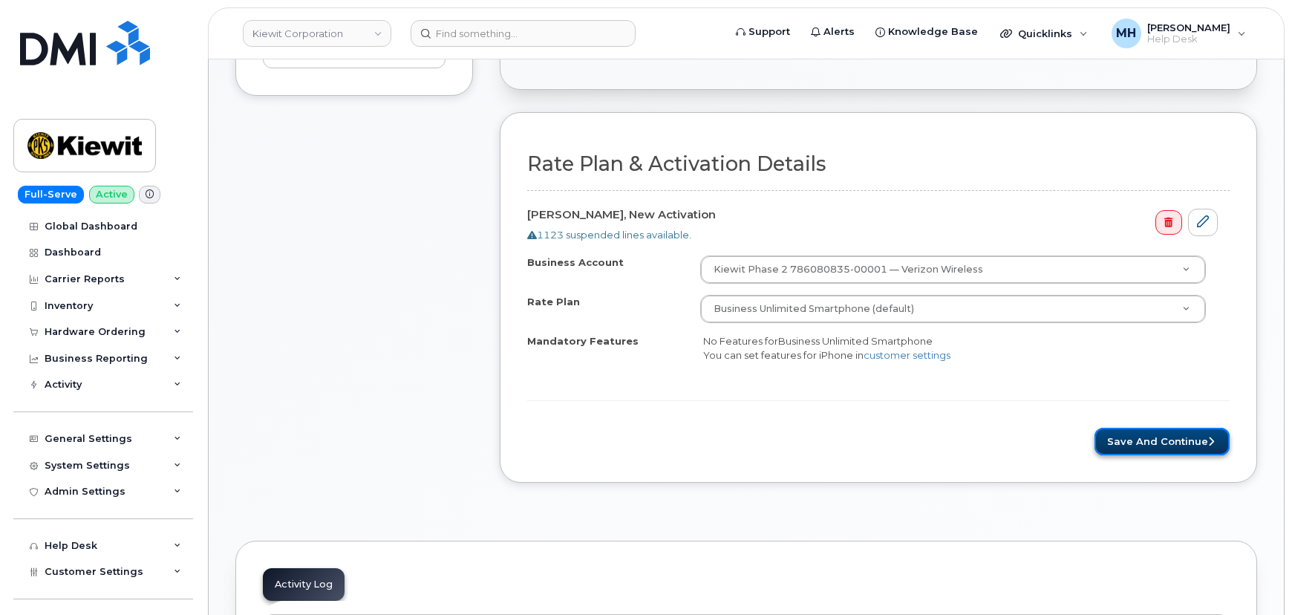
click at [1144, 439] on button "Save and Continue" at bounding box center [1162, 441] width 135 height 27
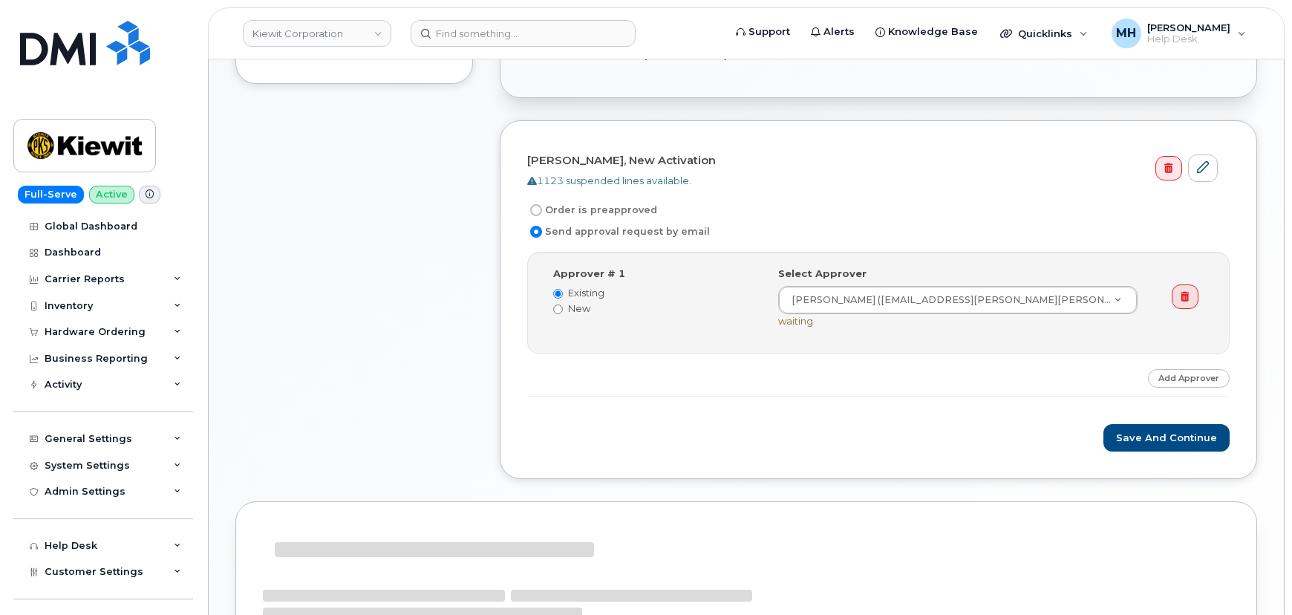
scroll to position [405, 0]
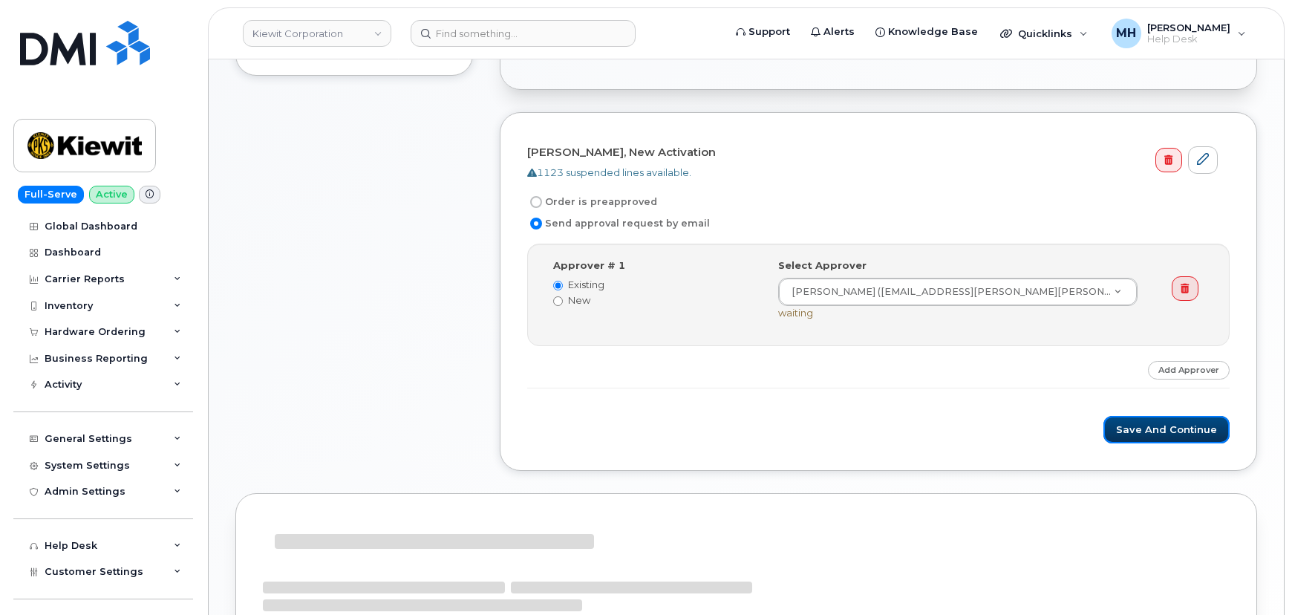
drag, startPoint x: 1123, startPoint y: 428, endPoint x: 783, endPoint y: 461, distance: 341.8
click at [1123, 428] on button "Save and Continue" at bounding box center [1167, 429] width 126 height 27
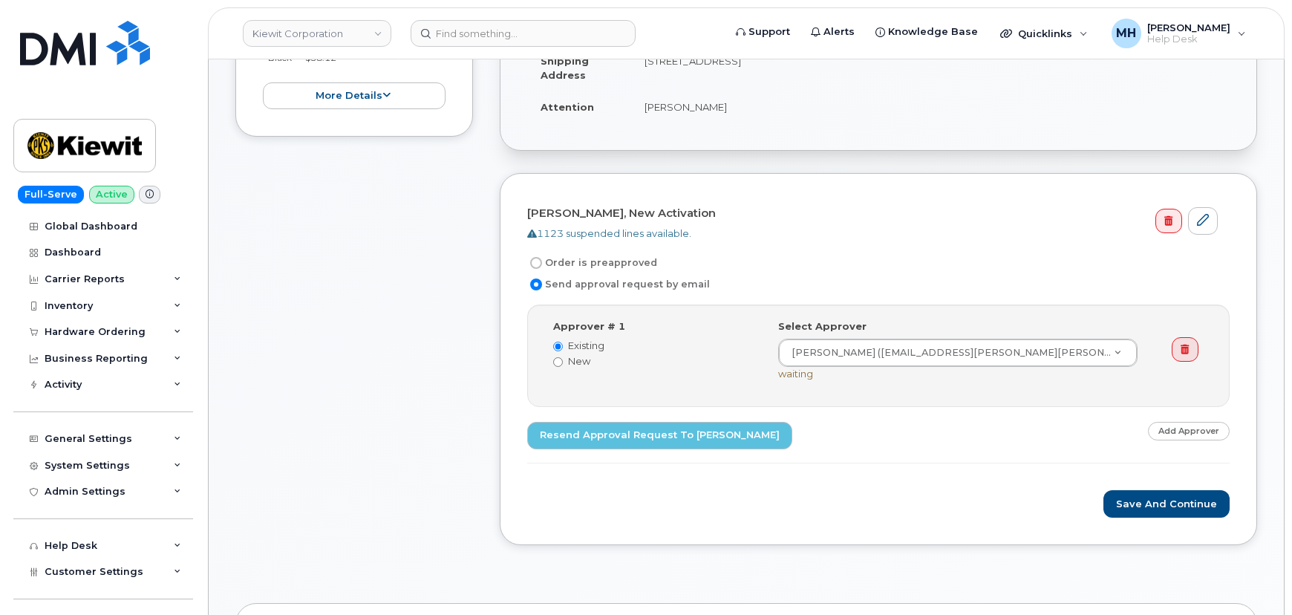
scroll to position [405, 0]
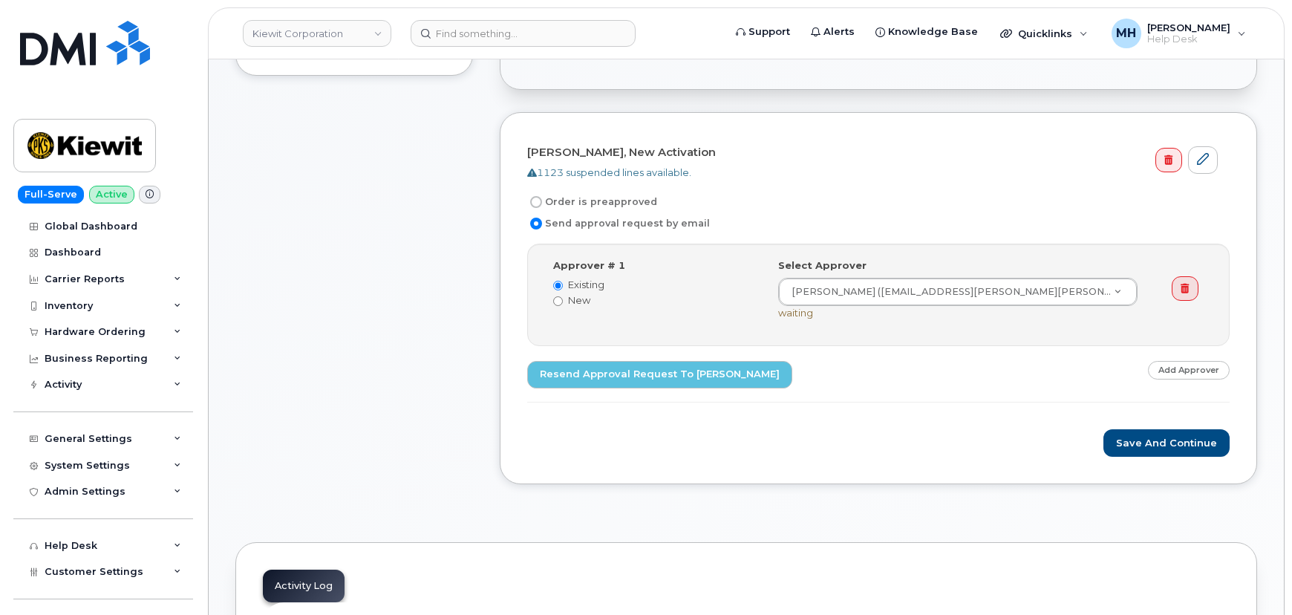
click at [1128, 426] on form "Mauricio Arriola Perez, New Activation 1123 suspended lines available. Order is…" at bounding box center [878, 298] width 703 height 317
click at [1127, 437] on button "Save and Continue" at bounding box center [1167, 442] width 126 height 27
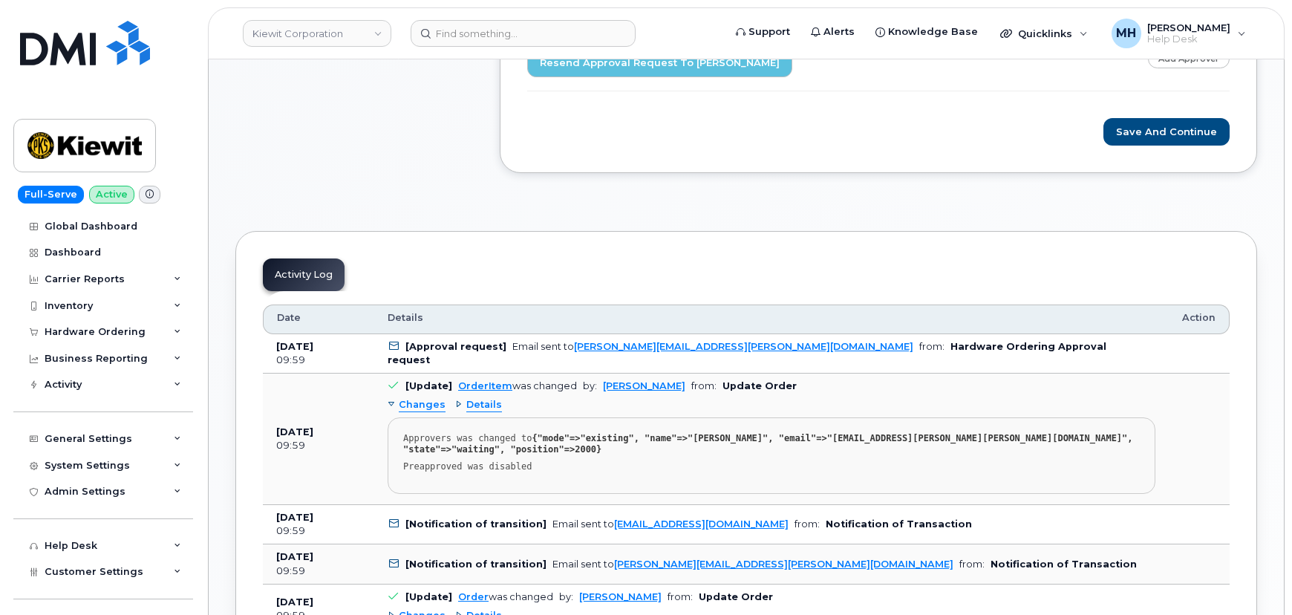
scroll to position [743, 0]
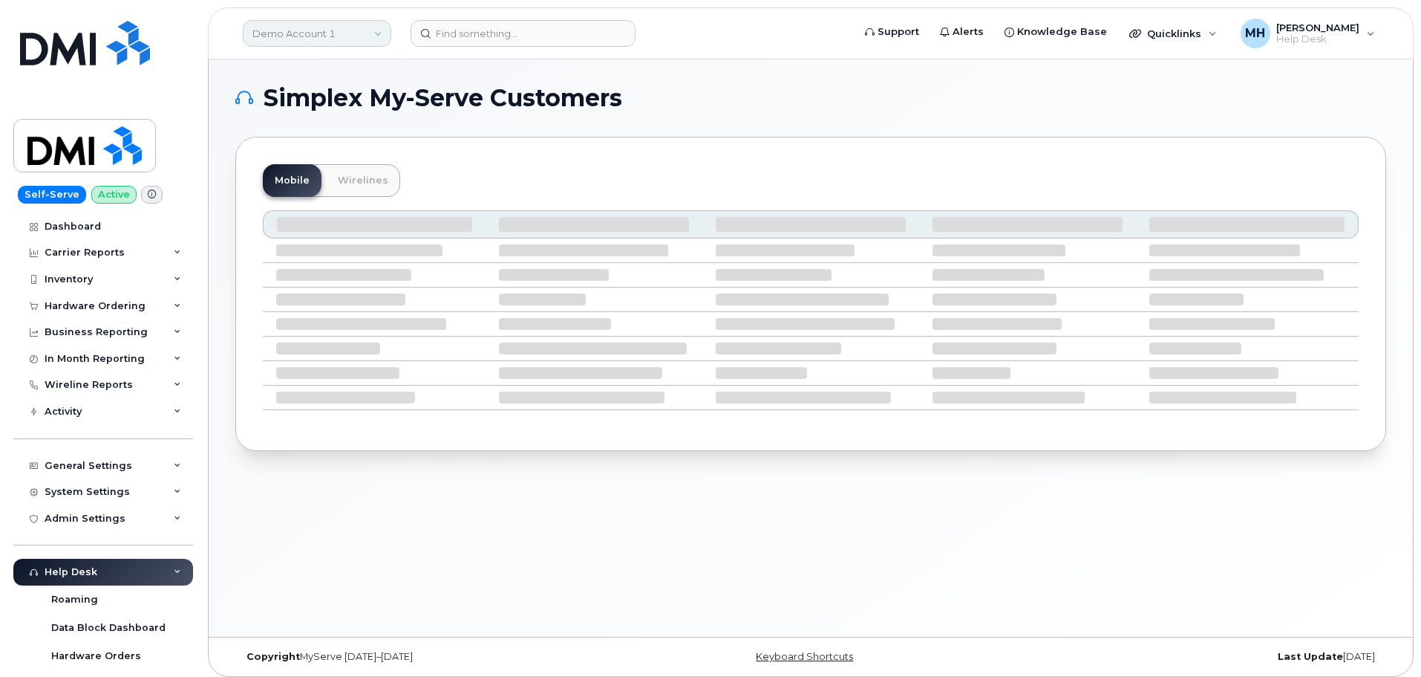
click at [327, 29] on link "Demo Account 1" at bounding box center [317, 33] width 149 height 27
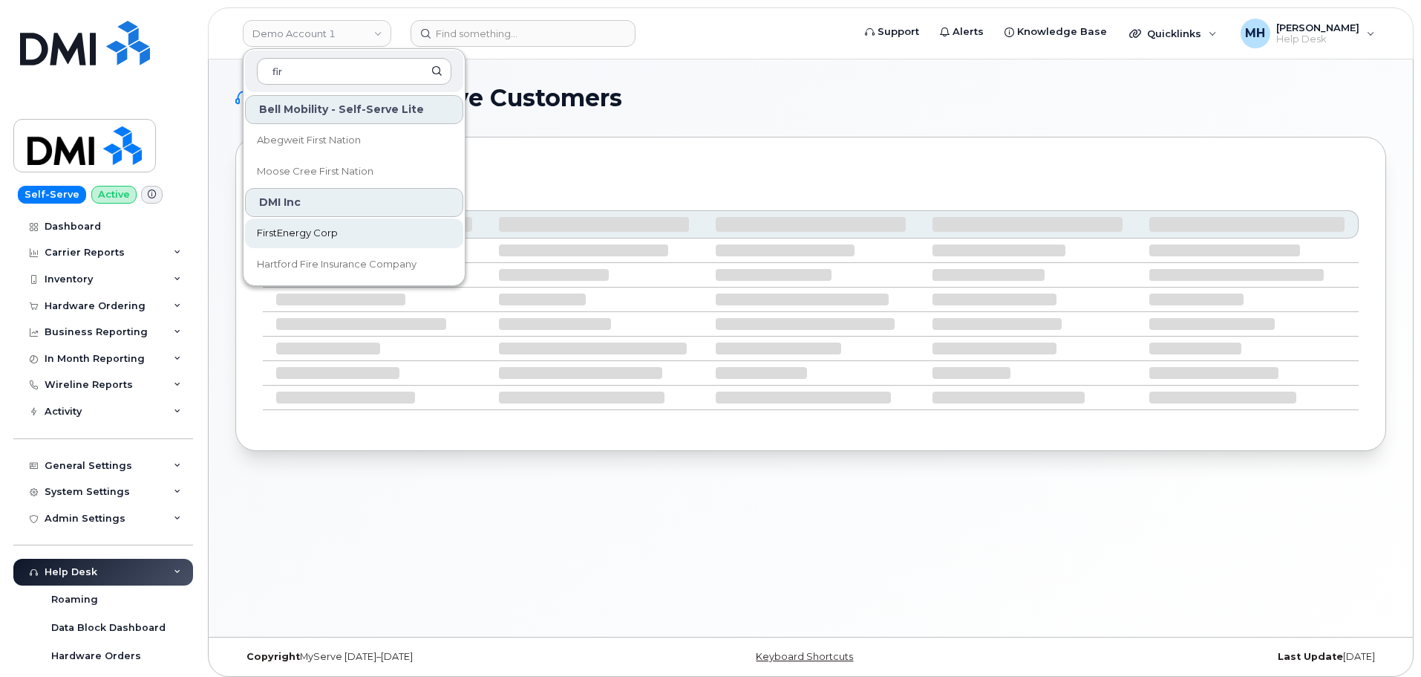
type input "fir"
click at [342, 229] on link "FirstEnergy Corp" at bounding box center [354, 233] width 218 height 30
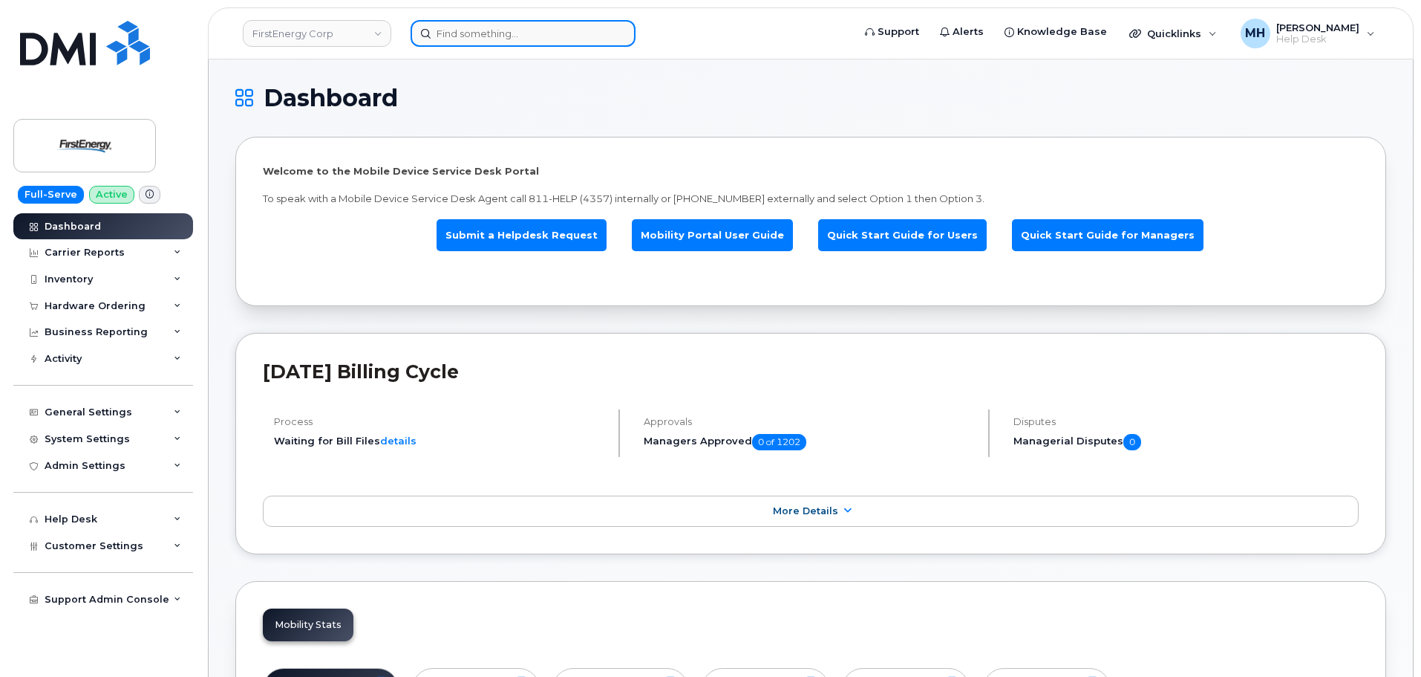
click at [530, 26] on input at bounding box center [523, 33] width 225 height 27
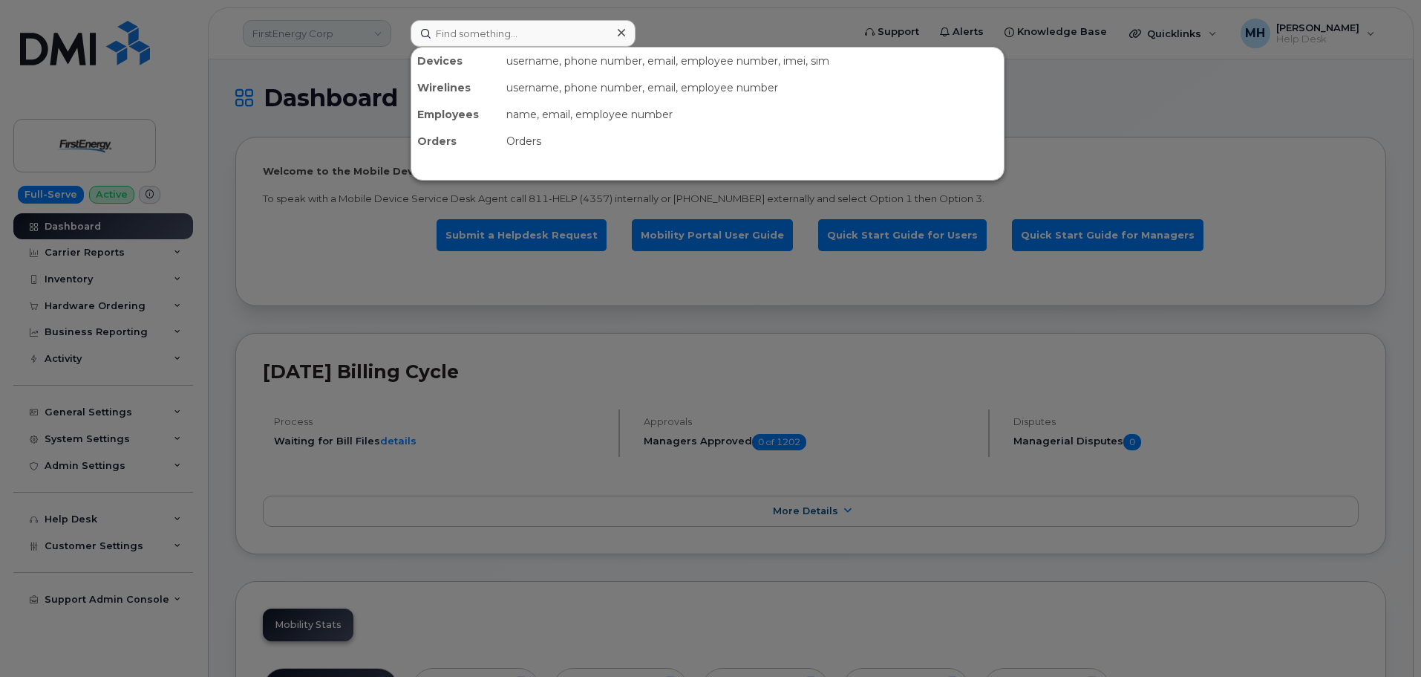
drag, startPoint x: 271, startPoint y: 53, endPoint x: 273, endPoint y: 44, distance: 9.0
click at [272, 53] on div at bounding box center [710, 338] width 1421 height 677
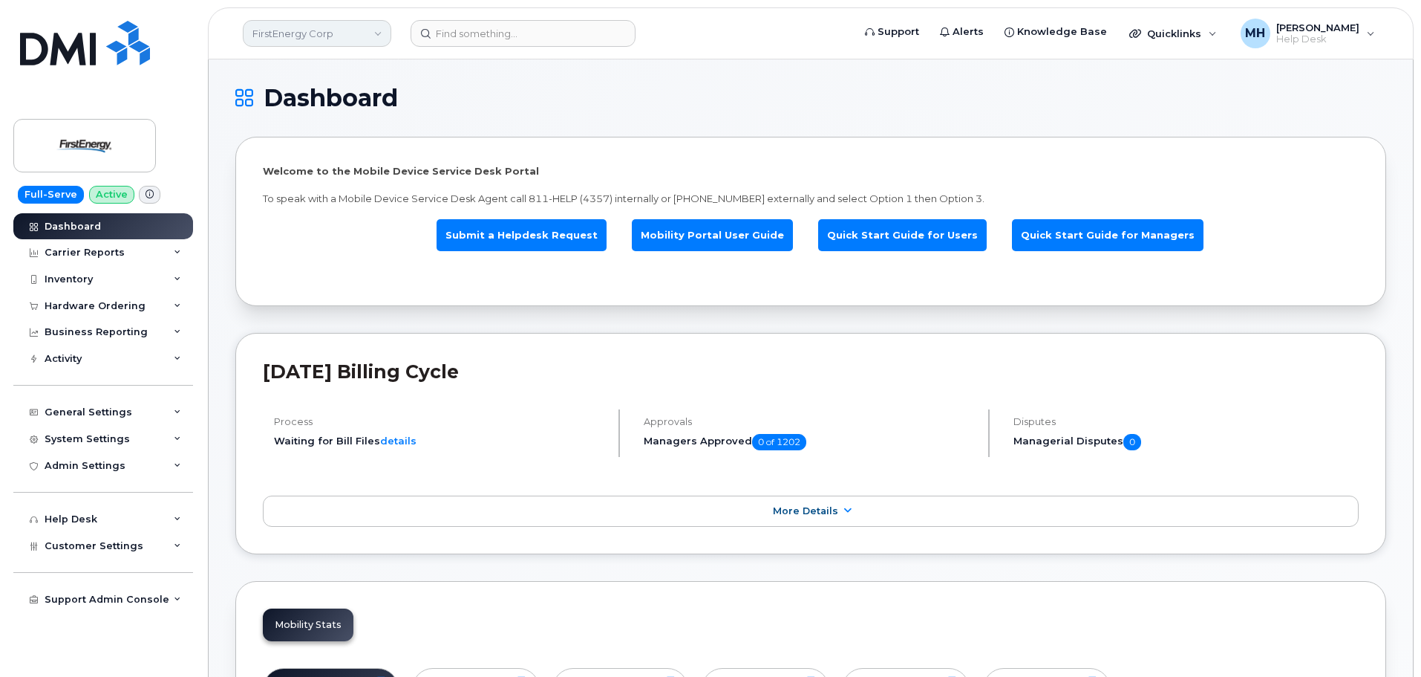
click at [273, 34] on link "FirstEnergy Corp" at bounding box center [317, 33] width 149 height 27
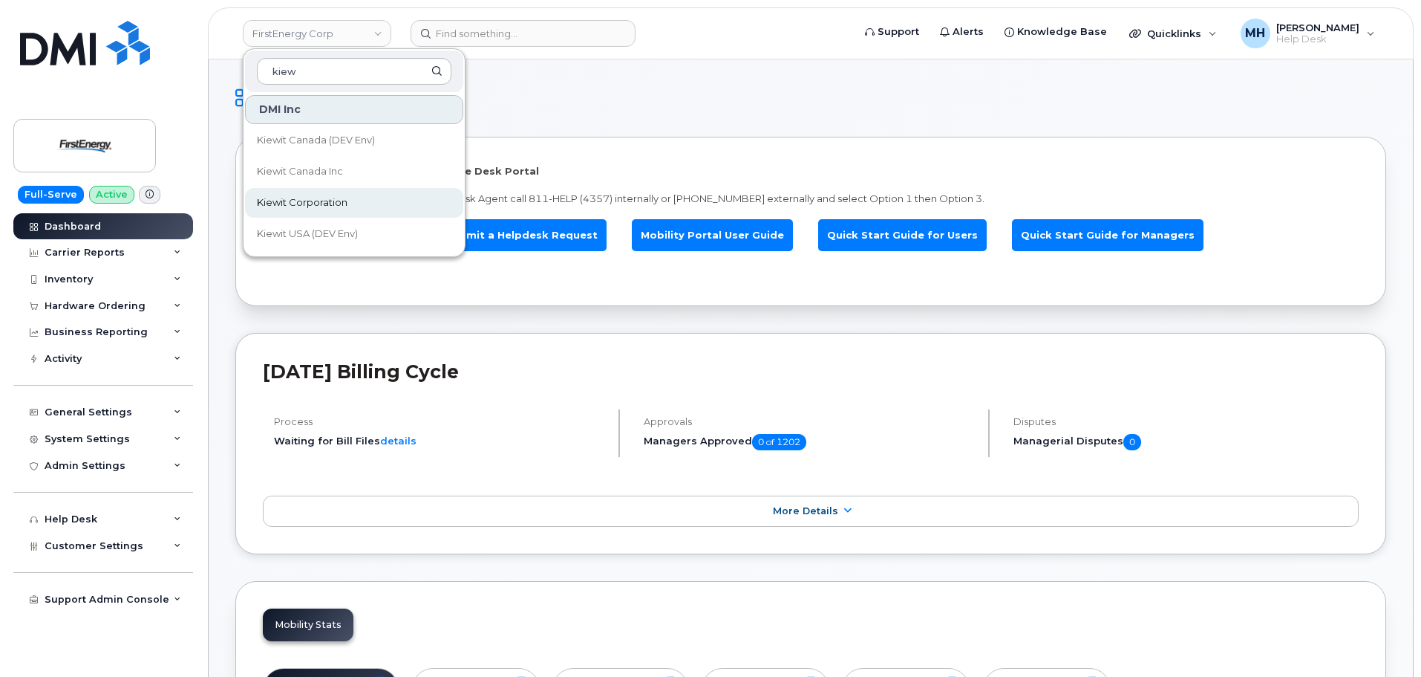
type input "kiew"
click at [307, 198] on span "Kiewit Corporation" at bounding box center [302, 202] width 91 height 15
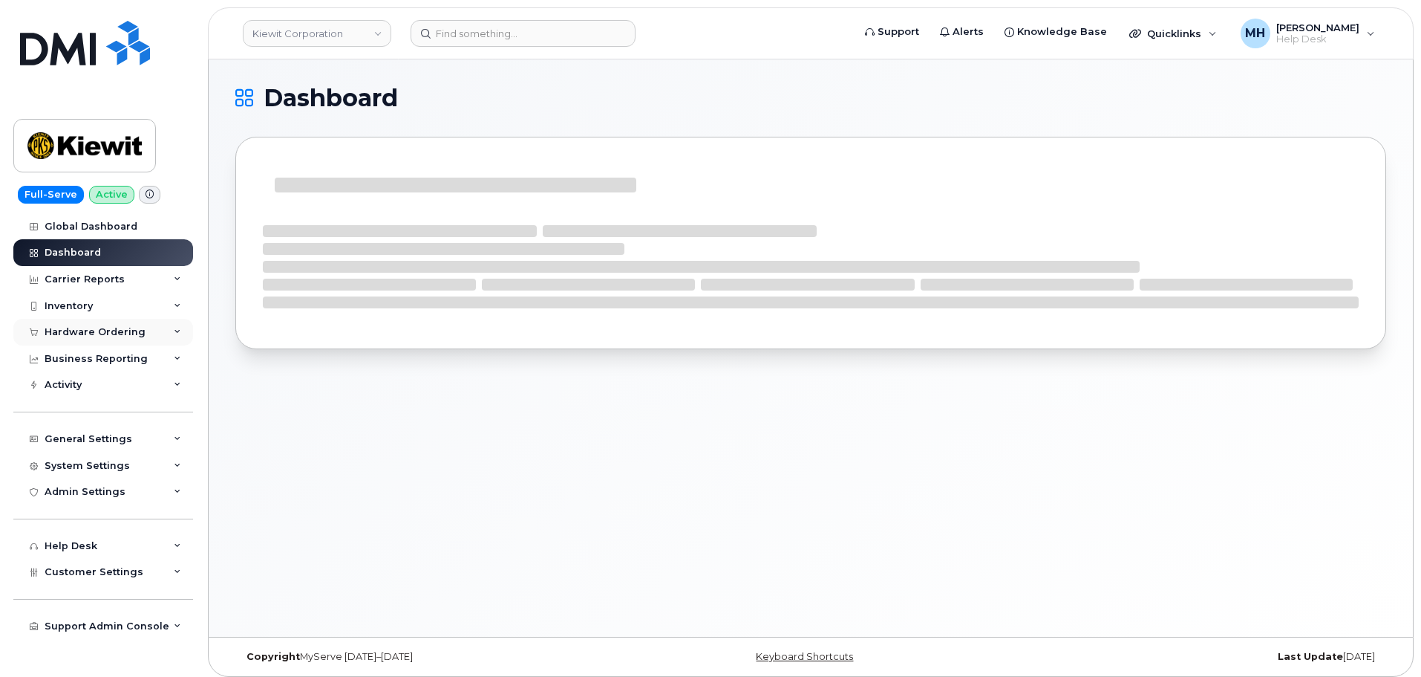
click at [99, 320] on div "Hardware Ordering" at bounding box center [103, 332] width 180 height 27
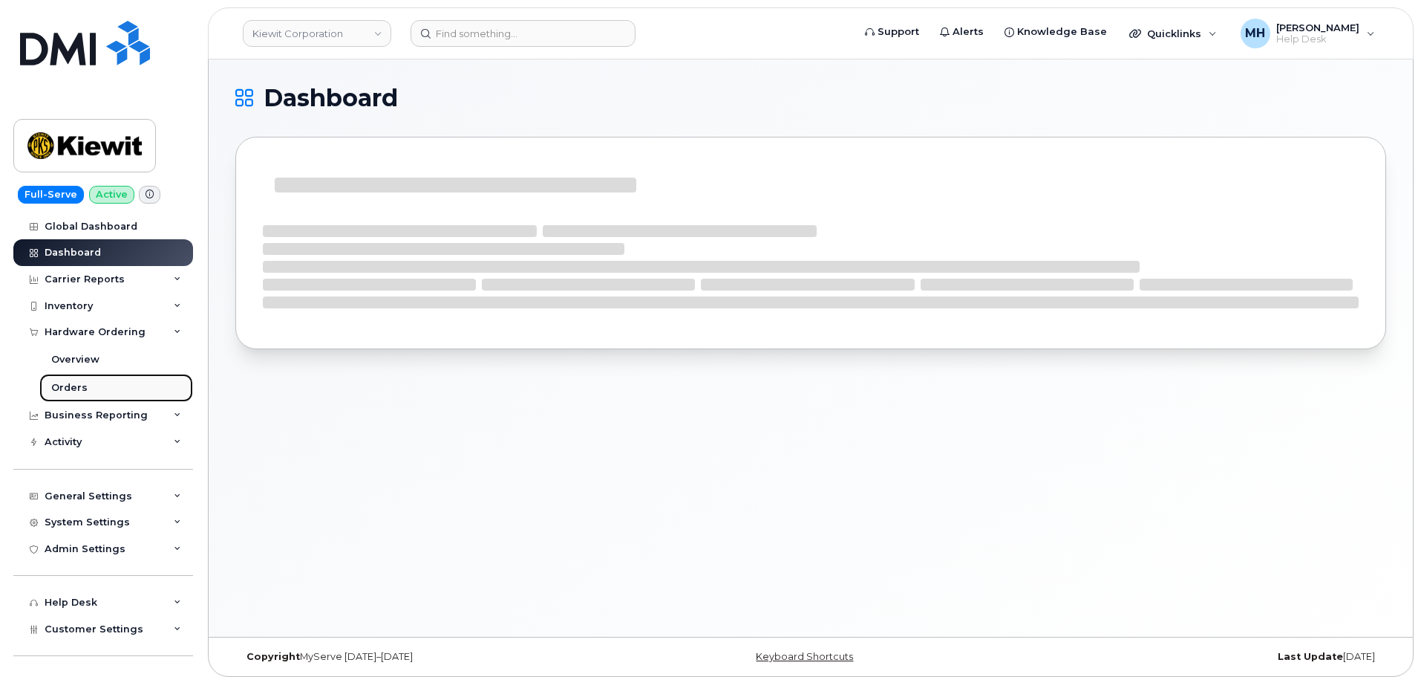
click at [93, 383] on link "Orders" at bounding box center [116, 388] width 154 height 28
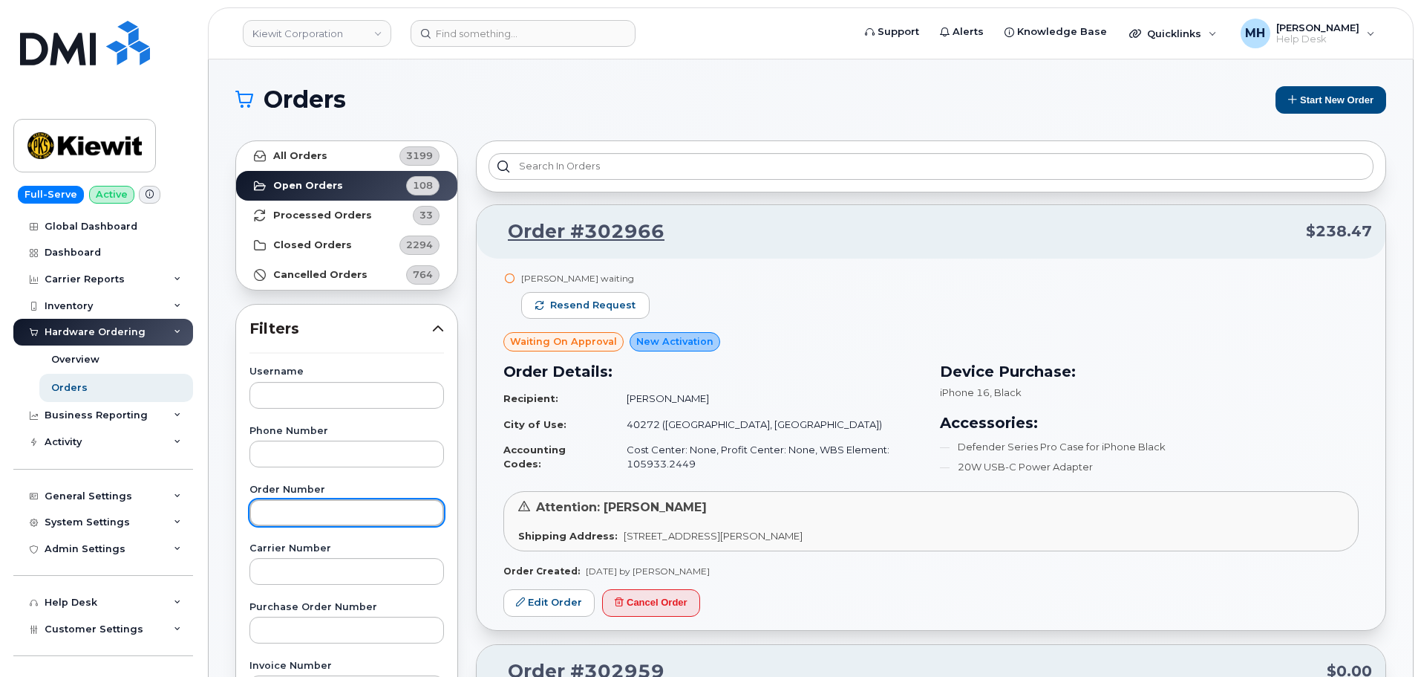
click at [281, 504] on input "text" at bounding box center [347, 512] width 195 height 27
type input "v"
paste input "302749"
type input "302749"
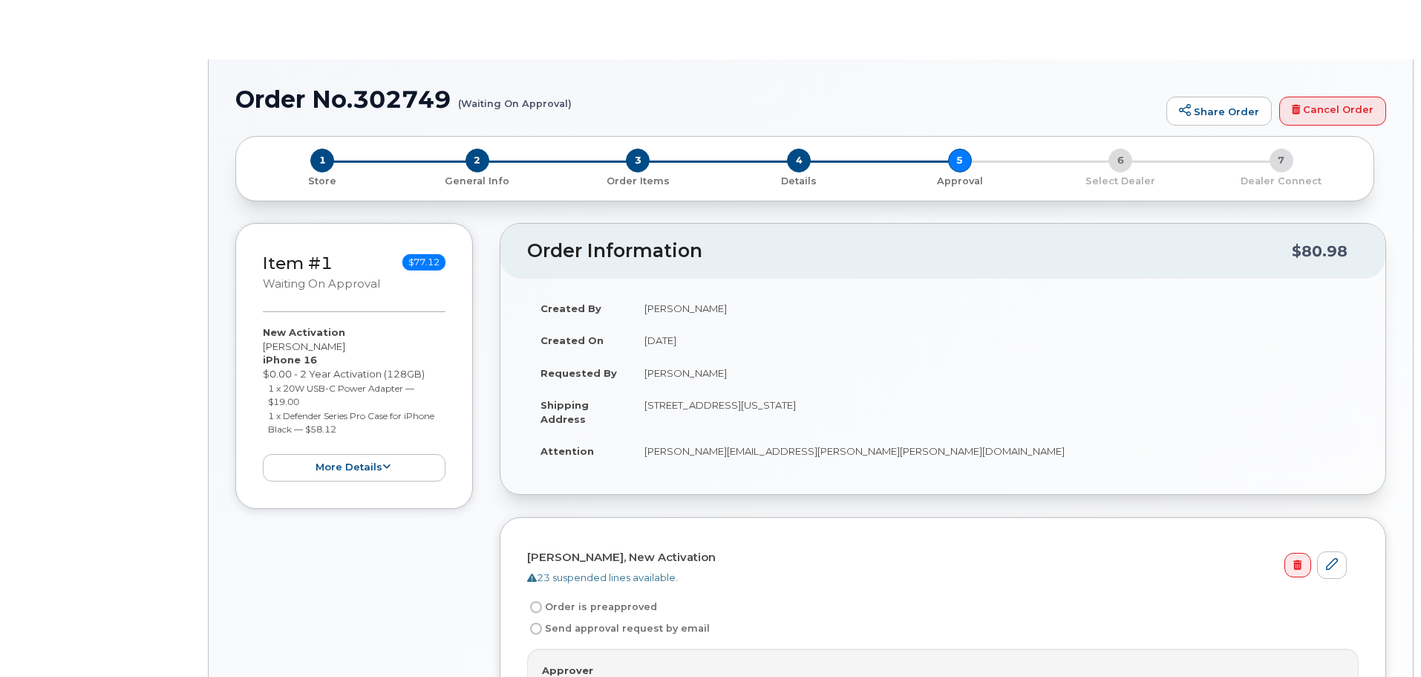
radio input "true"
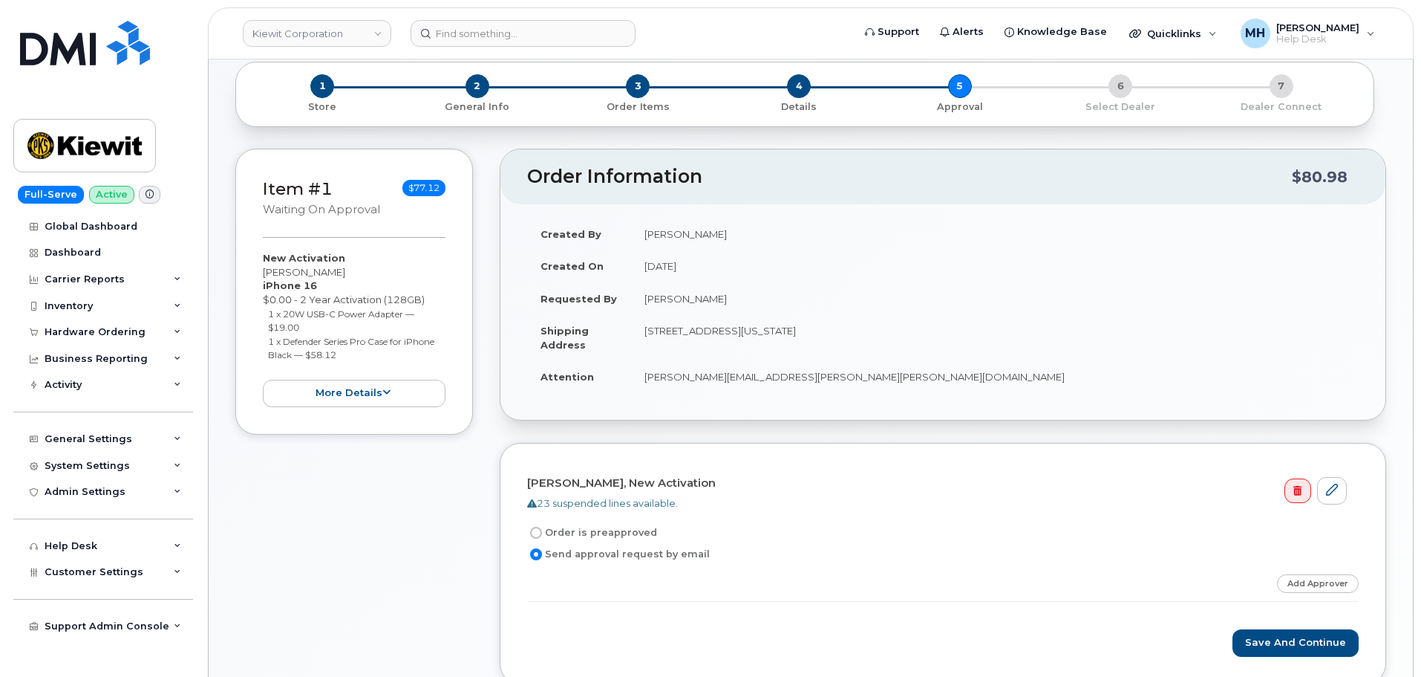
scroll to position [223, 0]
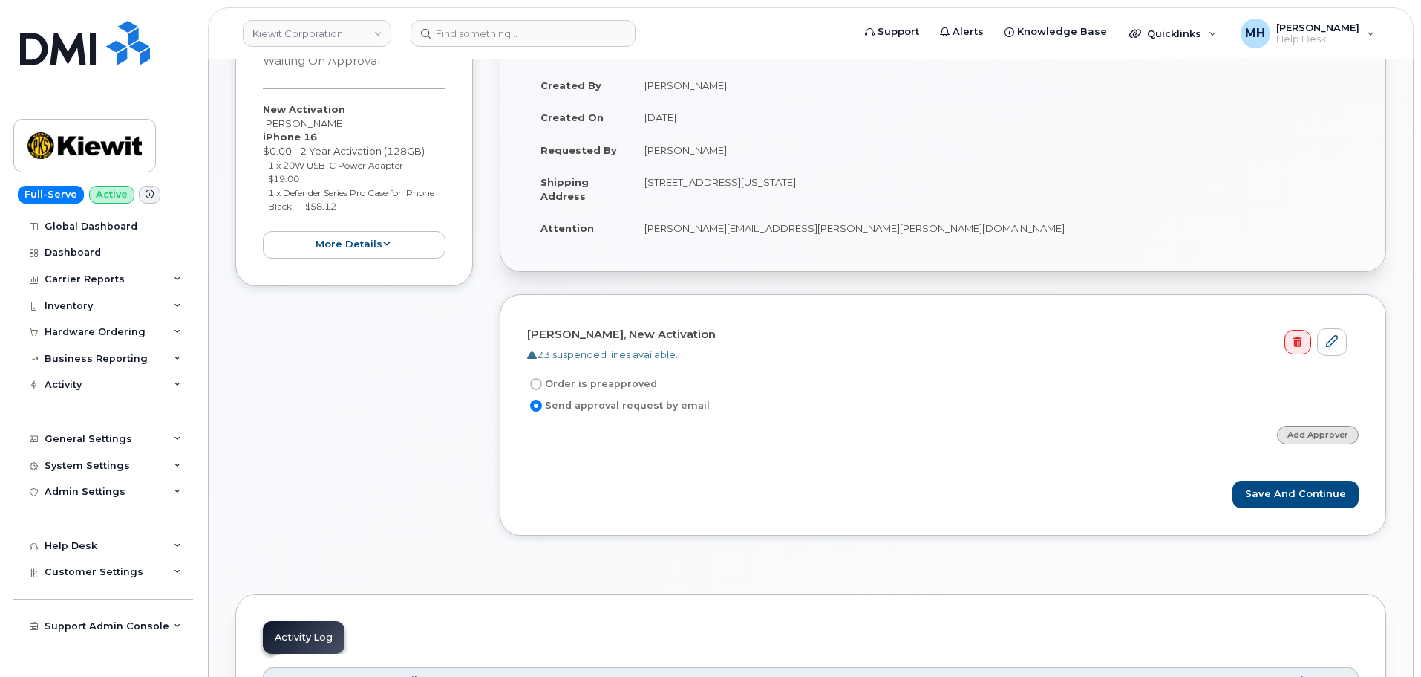
click at [1327, 430] on link "Add Approver" at bounding box center [1318, 435] width 82 height 19
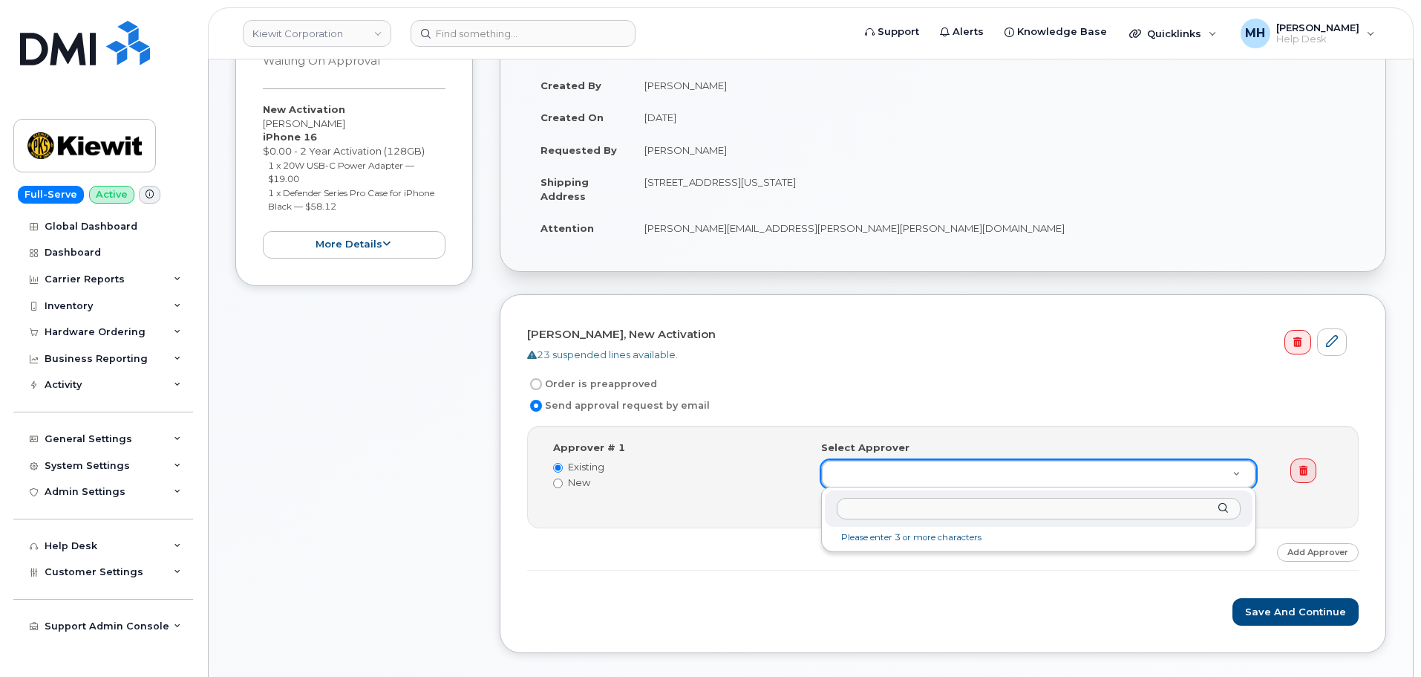
click at [864, 513] on input "text" at bounding box center [1039, 509] width 404 height 22
type input "[PERSON_NAME]"
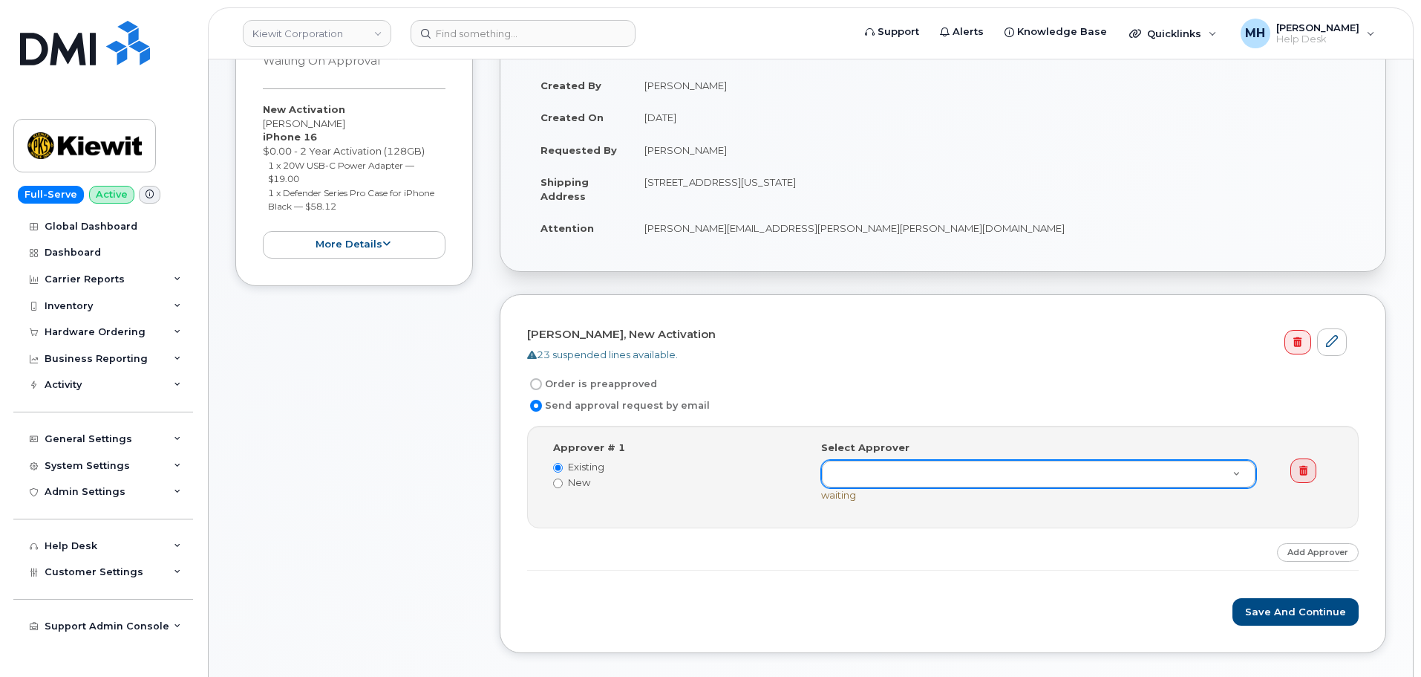
click at [568, 483] on label "New" at bounding box center [676, 482] width 246 height 14
click at [563, 483] on input "New" at bounding box center [558, 483] width 10 height 10
radio input "true"
radio input "false"
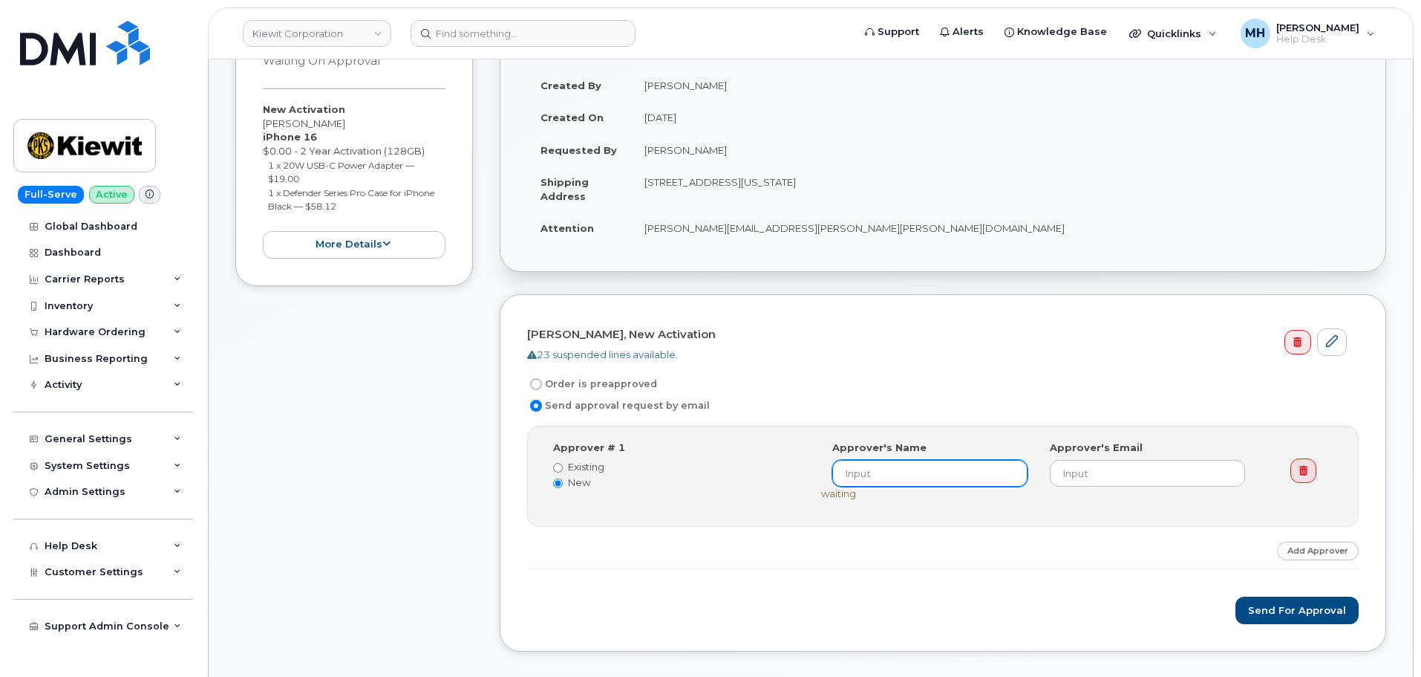
click at [896, 477] on input at bounding box center [929, 473] width 195 height 27
paste input "[PERSON_NAME]"
type input "[PERSON_NAME]"
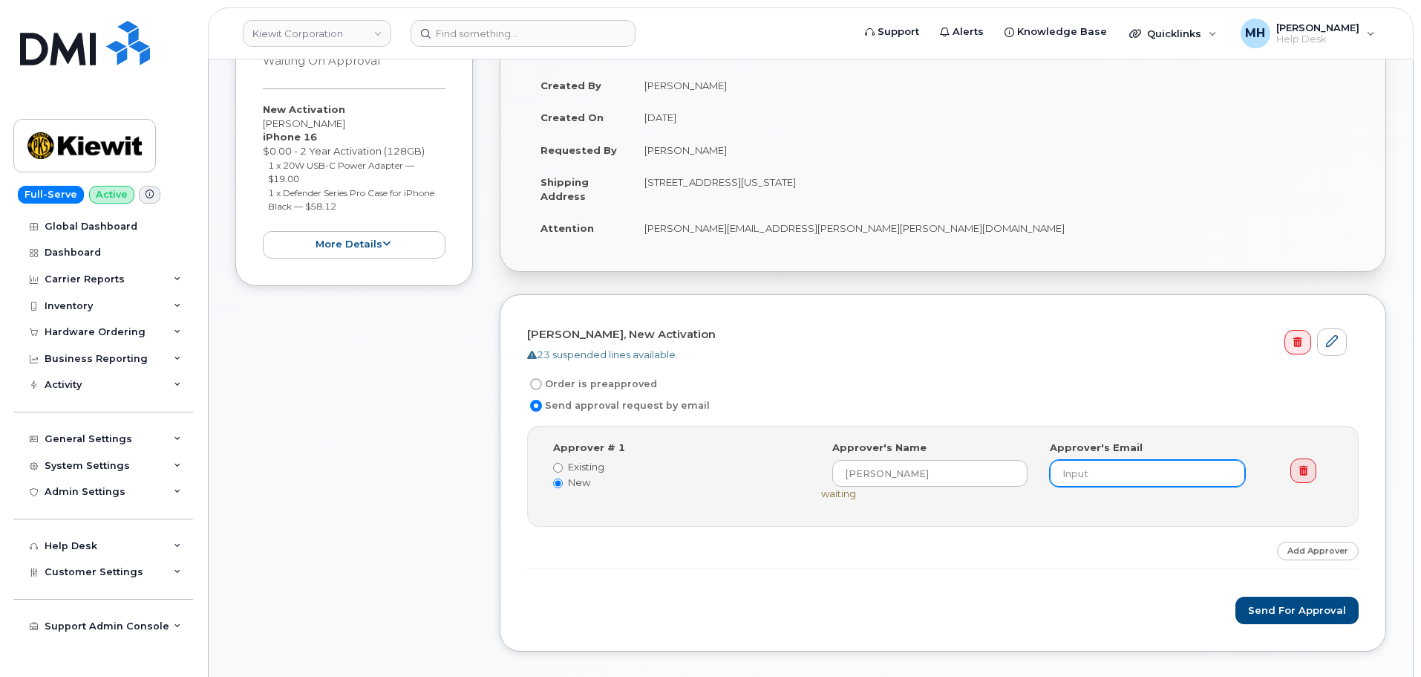
click at [1117, 467] on input "email" at bounding box center [1147, 473] width 195 height 27
paste input "[EMAIL_ADDRESS][PERSON_NAME][DOMAIN_NAME]"
type input "[EMAIL_ADDRESS][PERSON_NAME][DOMAIN_NAME]"
click at [1292, 616] on button "Send for Approval" at bounding box center [1297, 609] width 123 height 27
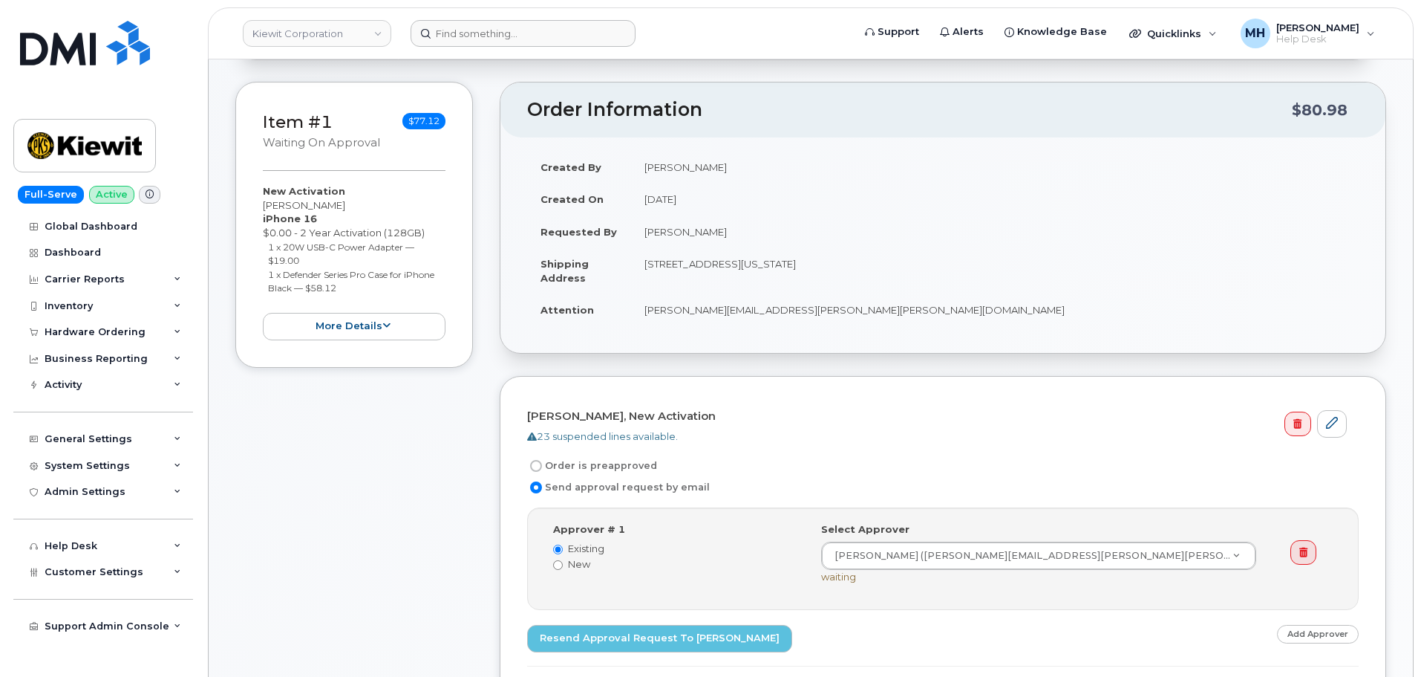
scroll to position [74, 0]
